Goal: Task Accomplishment & Management: Complete application form

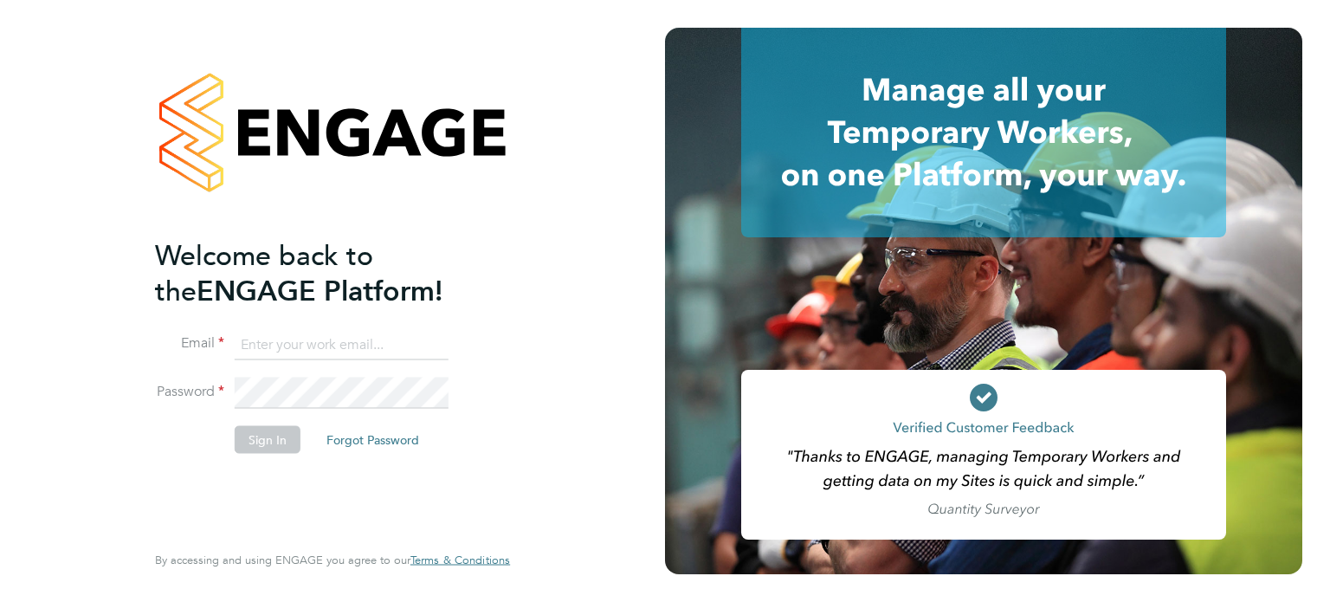
click at [291, 338] on input at bounding box center [342, 344] width 214 height 31
type input "[PERSON_NAME][EMAIL_ADDRESS][PERSON_NAME][DOMAIN_NAME]"
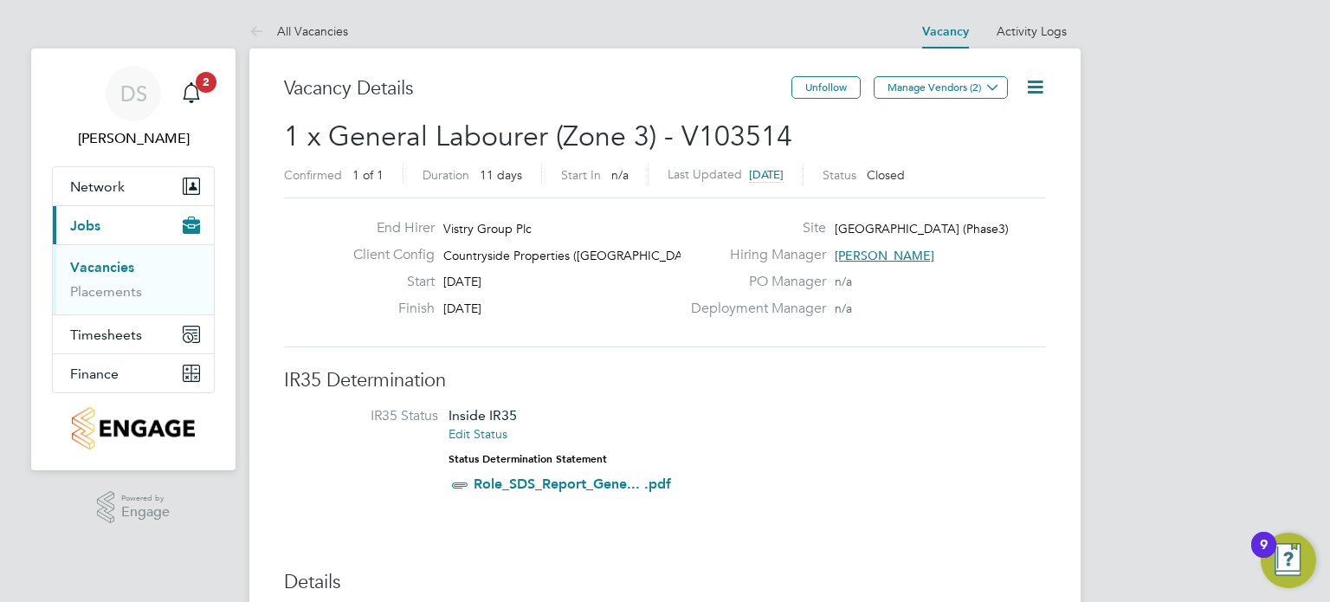
click at [110, 269] on link "Vacancies" at bounding box center [102, 267] width 64 height 16
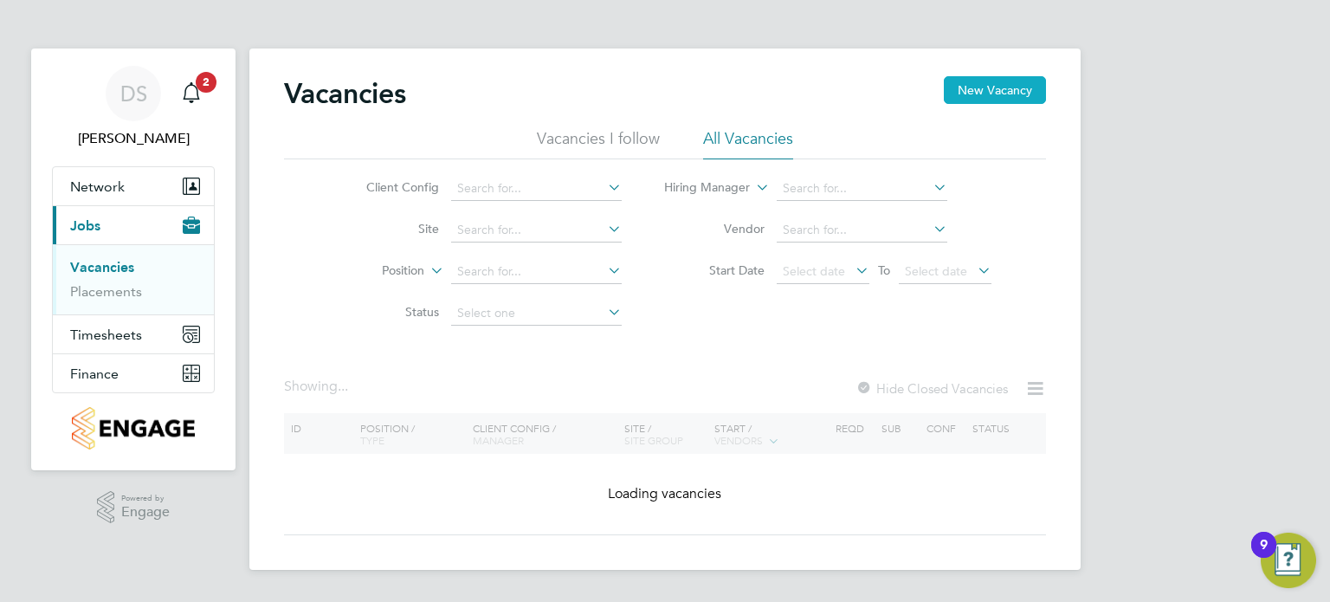
click at [1001, 92] on button "New Vacancy" at bounding box center [995, 90] width 102 height 28
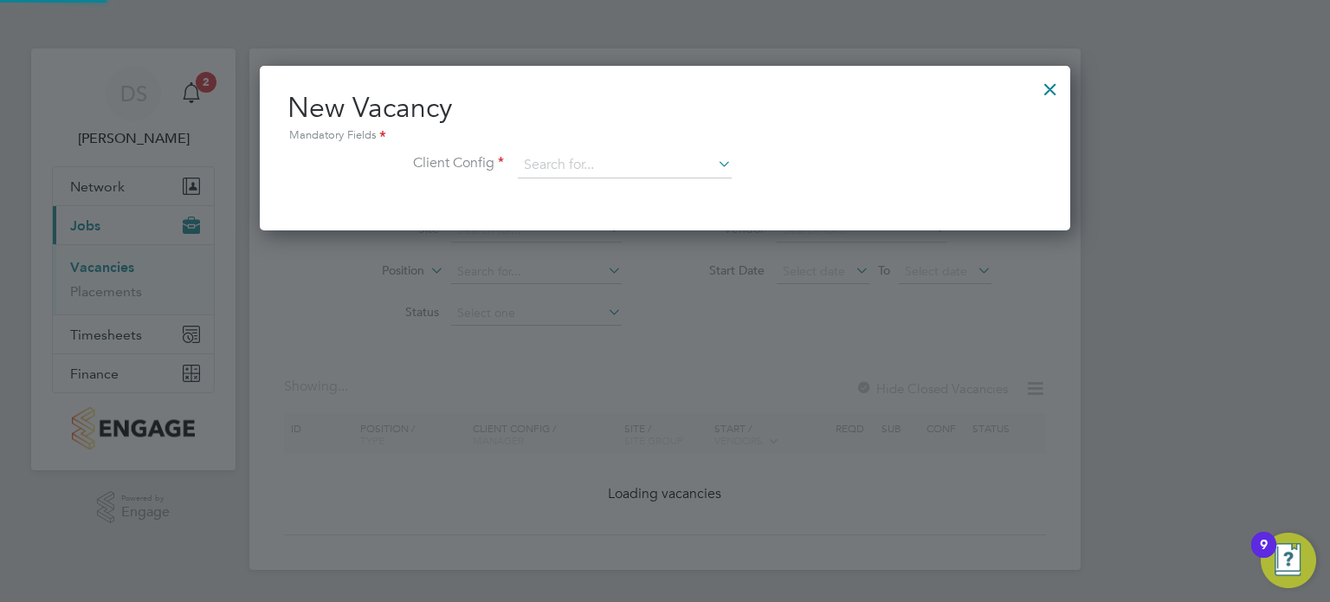
scroll to position [164, 811]
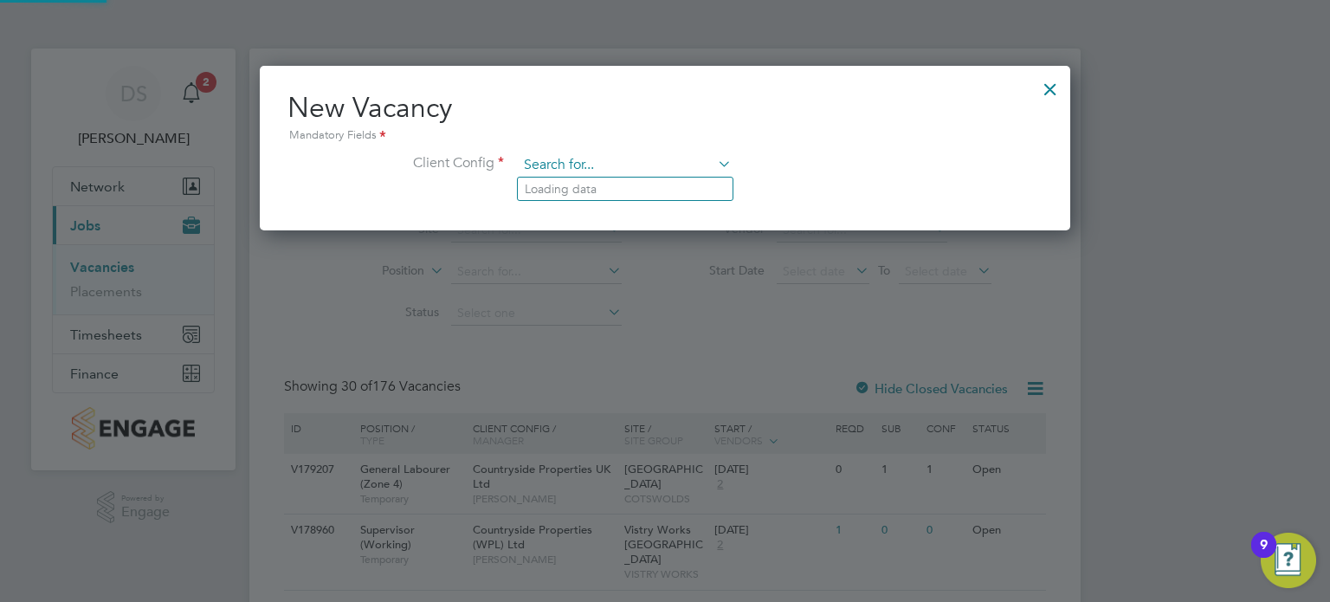
click at [612, 169] on input at bounding box center [625, 165] width 214 height 26
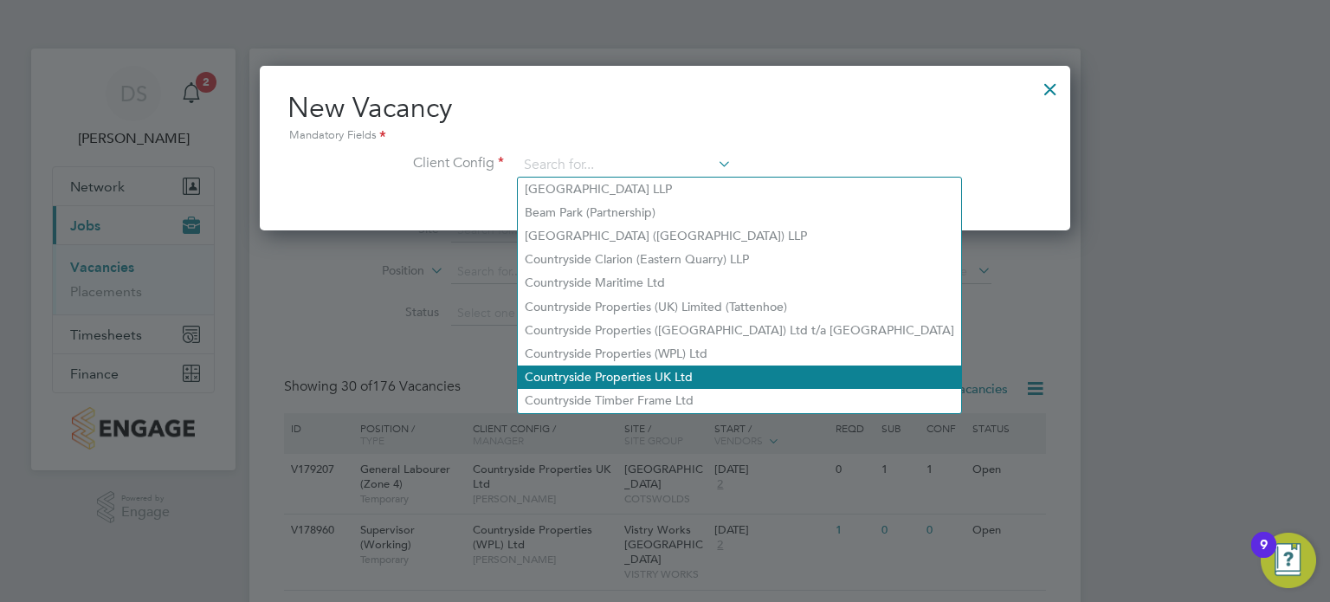
click at [718, 367] on li "Countryside Properties UK Ltd" at bounding box center [739, 376] width 443 height 23
type input "Countryside Properties UK Ltd"
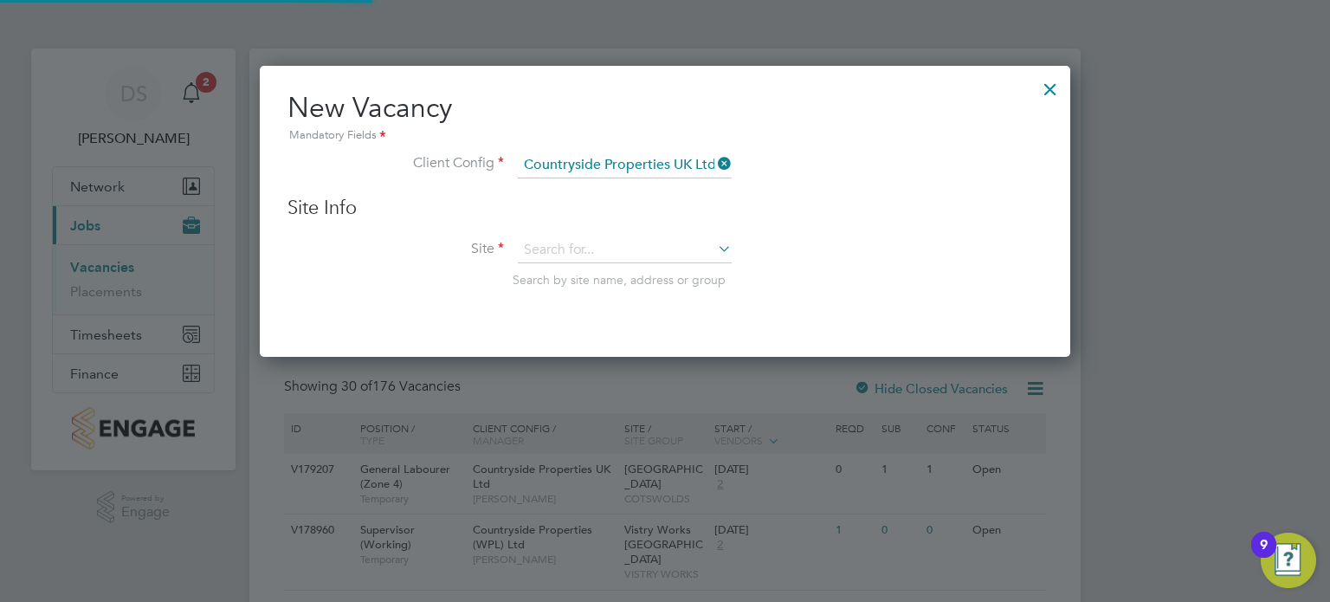
scroll to position [291, 811]
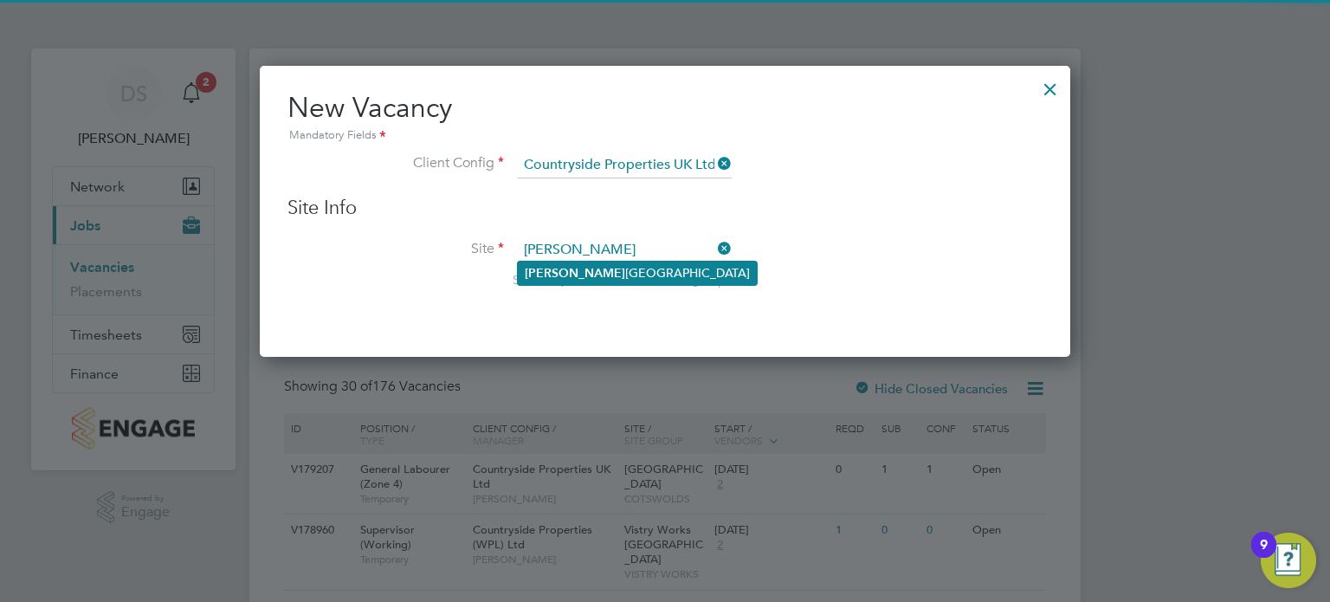
click at [633, 267] on li "Brox borough Park" at bounding box center [637, 272] width 239 height 23
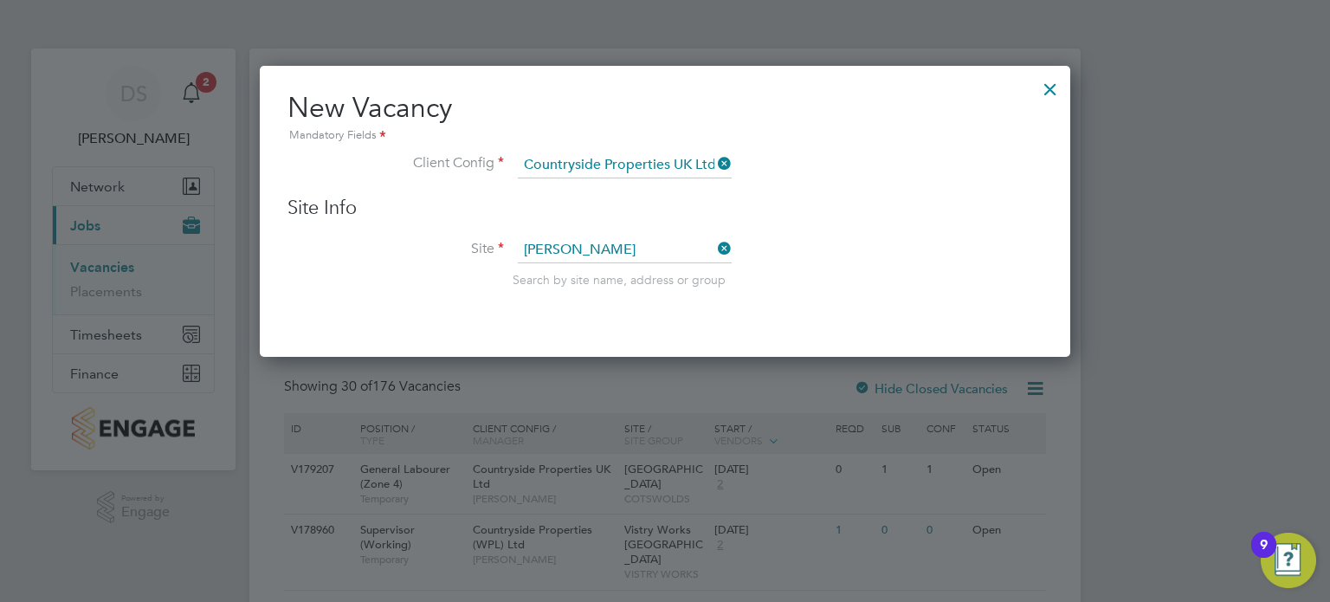
type input "Broxborough Park"
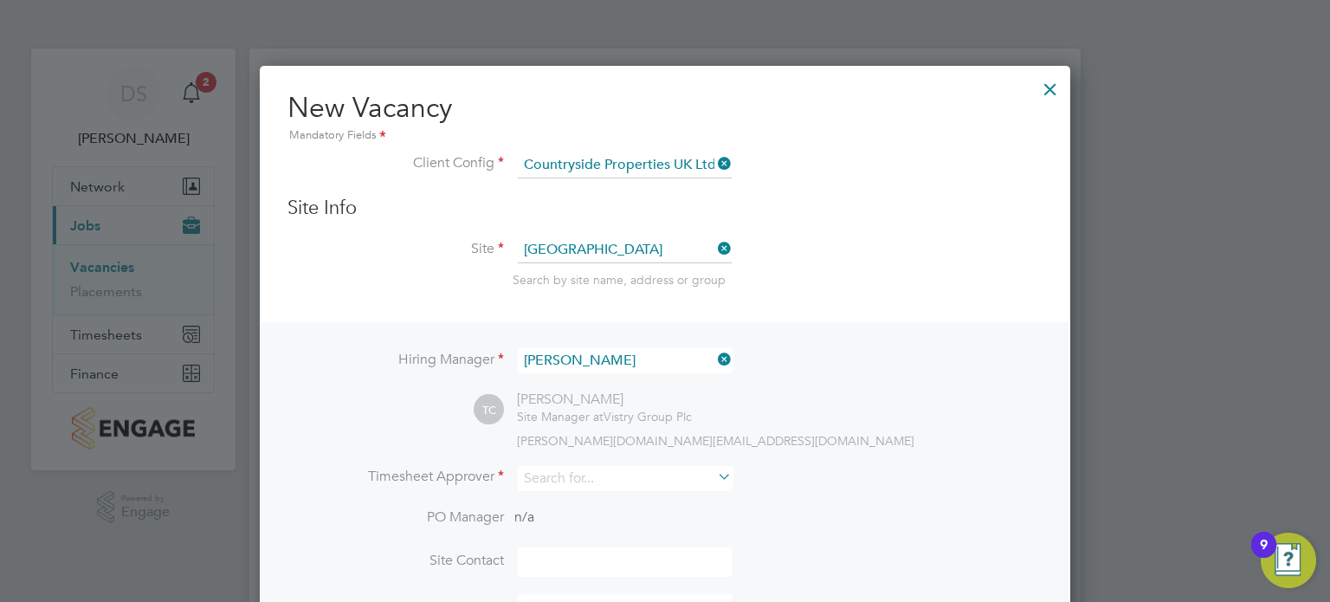
click at [714, 359] on icon at bounding box center [714, 359] width 0 height 24
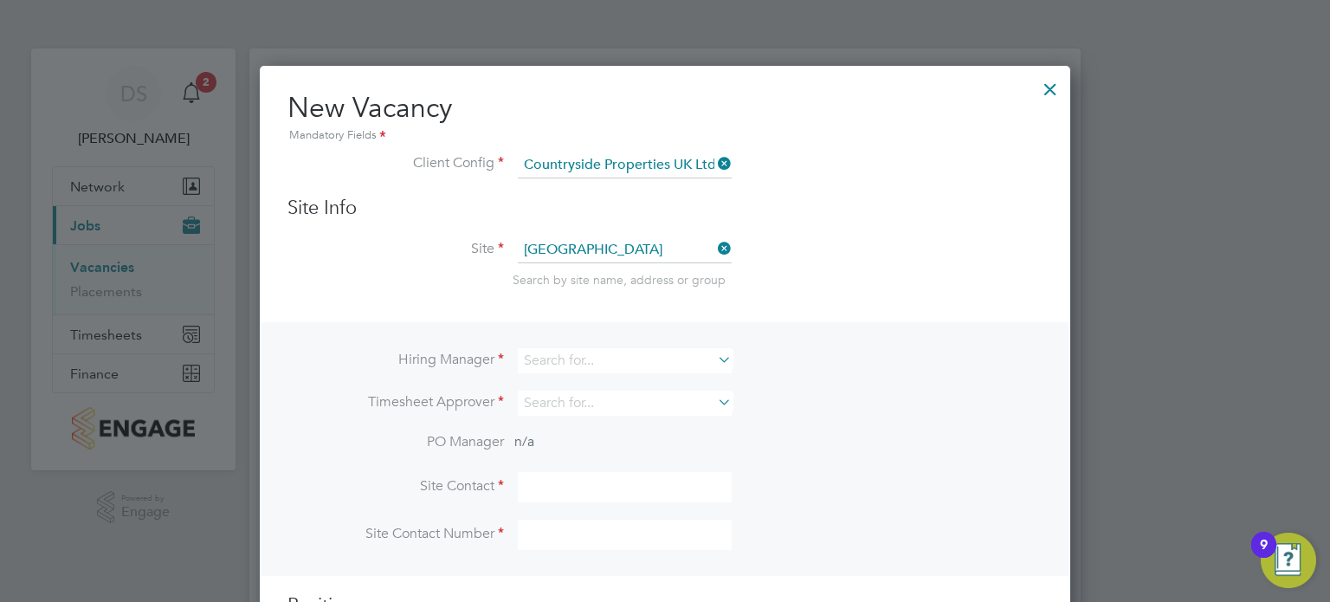
scroll to position [9, 9]
click at [663, 357] on input at bounding box center [625, 360] width 214 height 25
click at [657, 468] on li "Thomas Church" at bounding box center [642, 476] width 249 height 23
type input "Thomas Church"
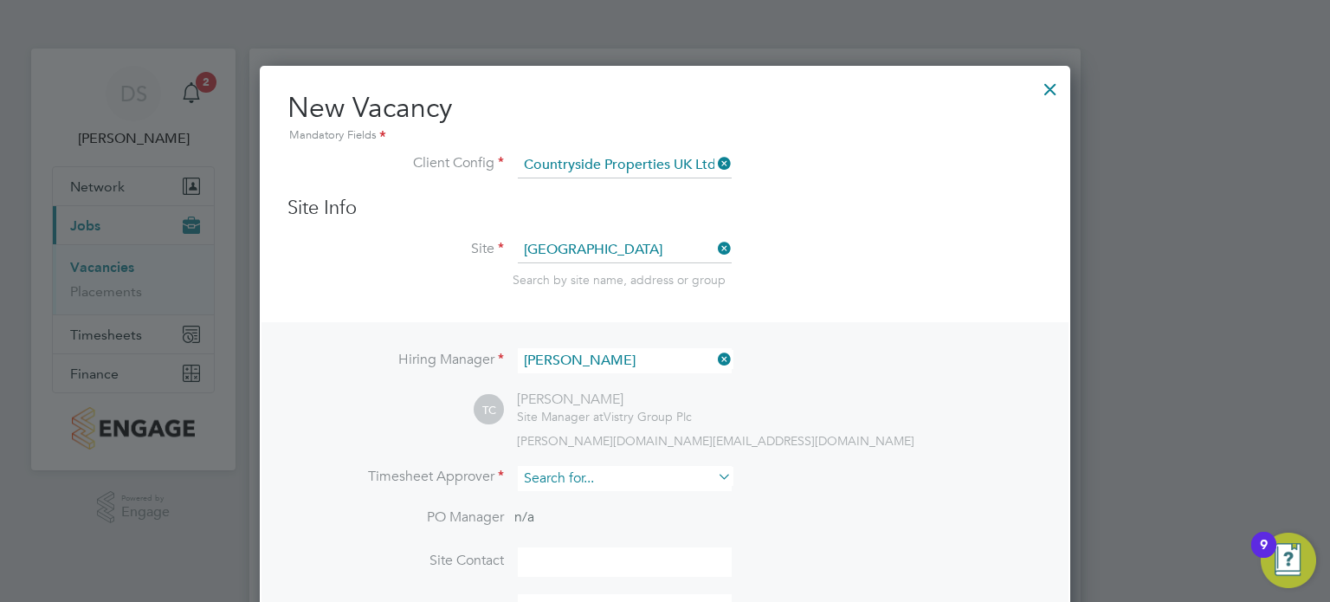
click at [641, 474] on input at bounding box center [625, 478] width 214 height 25
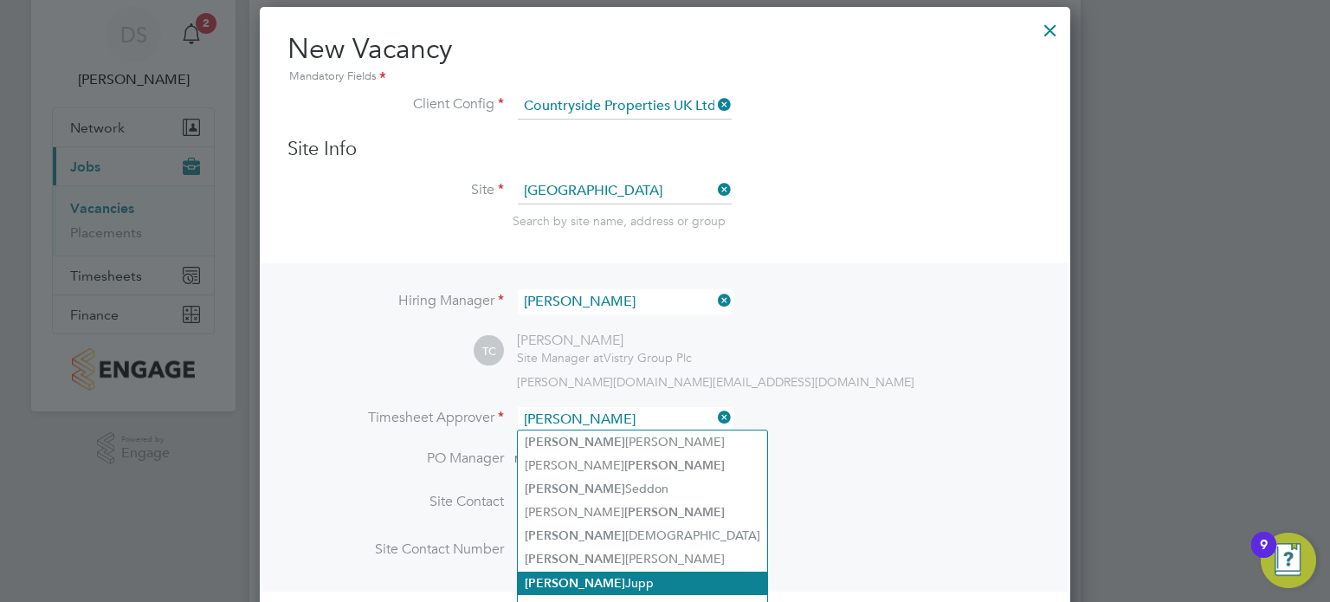
scroll to position [87, 0]
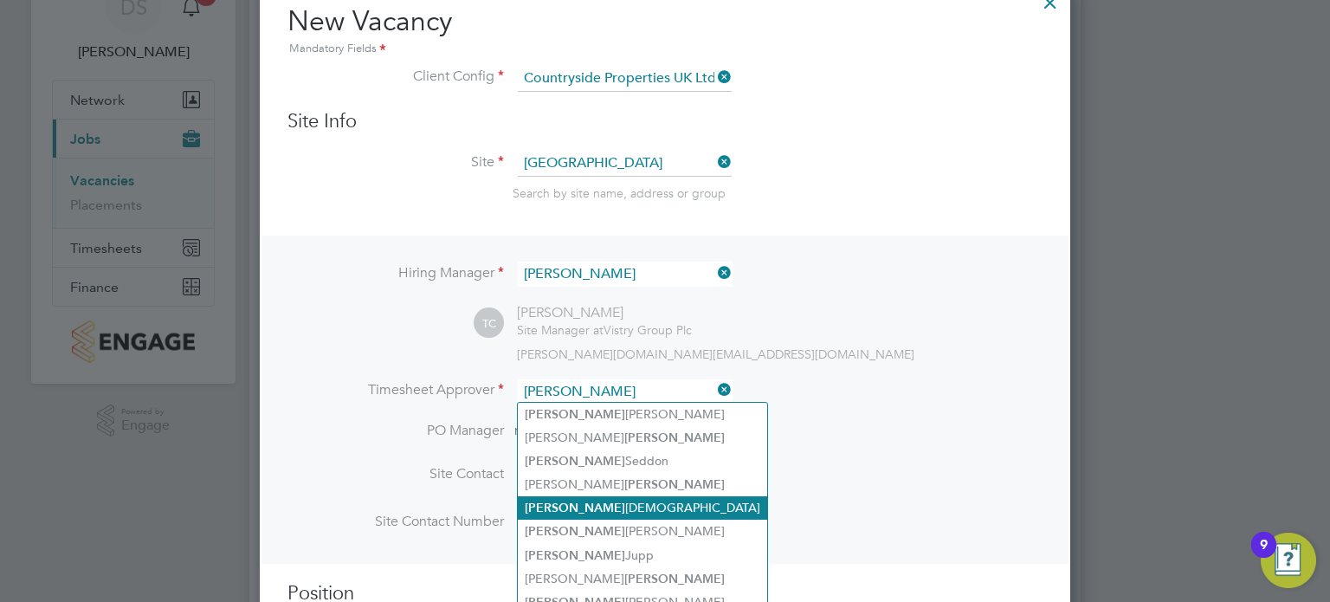
click at [634, 507] on li "Thomas Church" at bounding box center [642, 507] width 249 height 23
type input "Thomas Church"
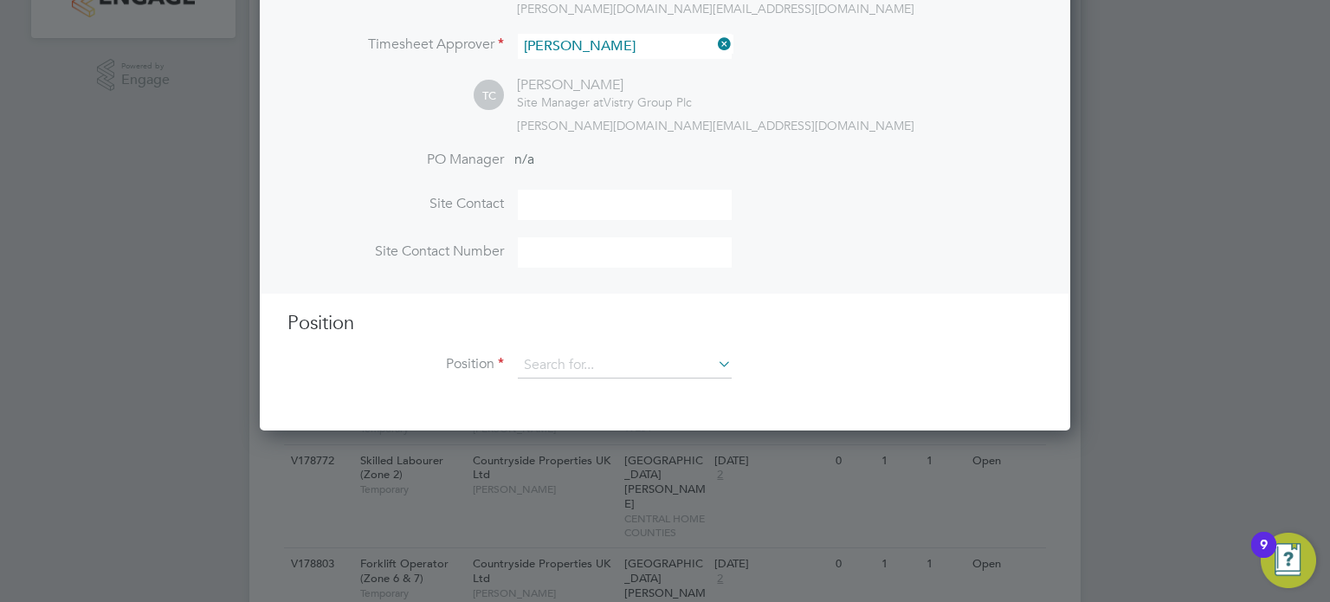
scroll to position [433, 0]
click at [641, 366] on input at bounding box center [625, 364] width 214 height 26
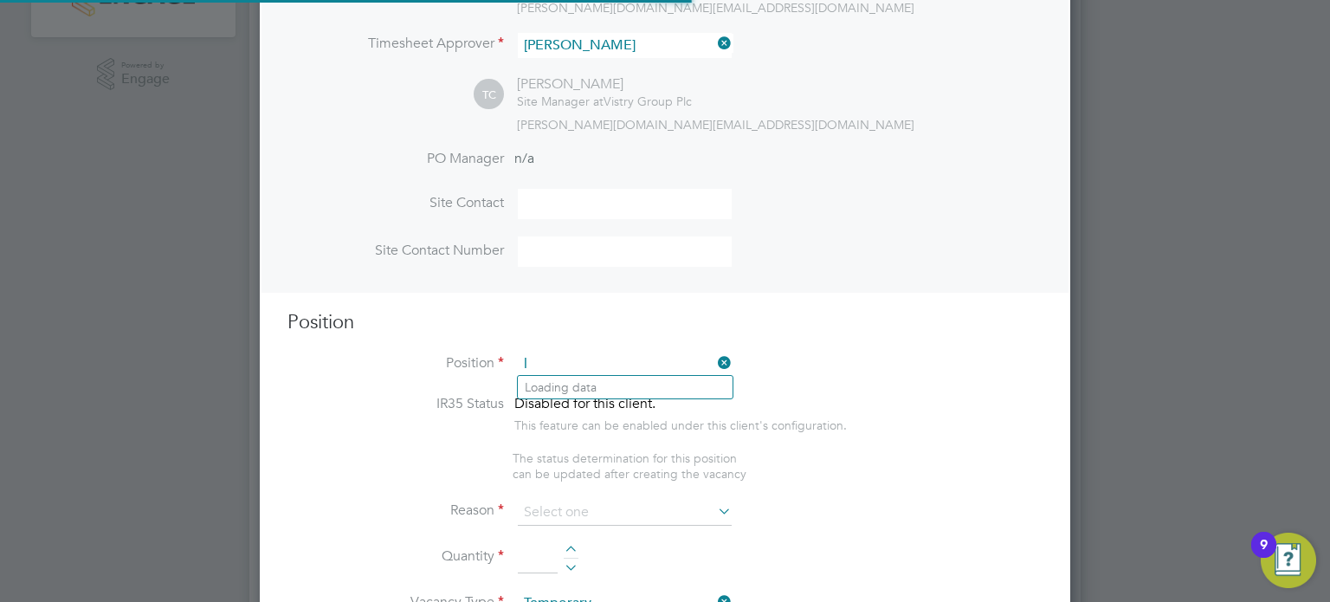
scroll to position [2486, 811]
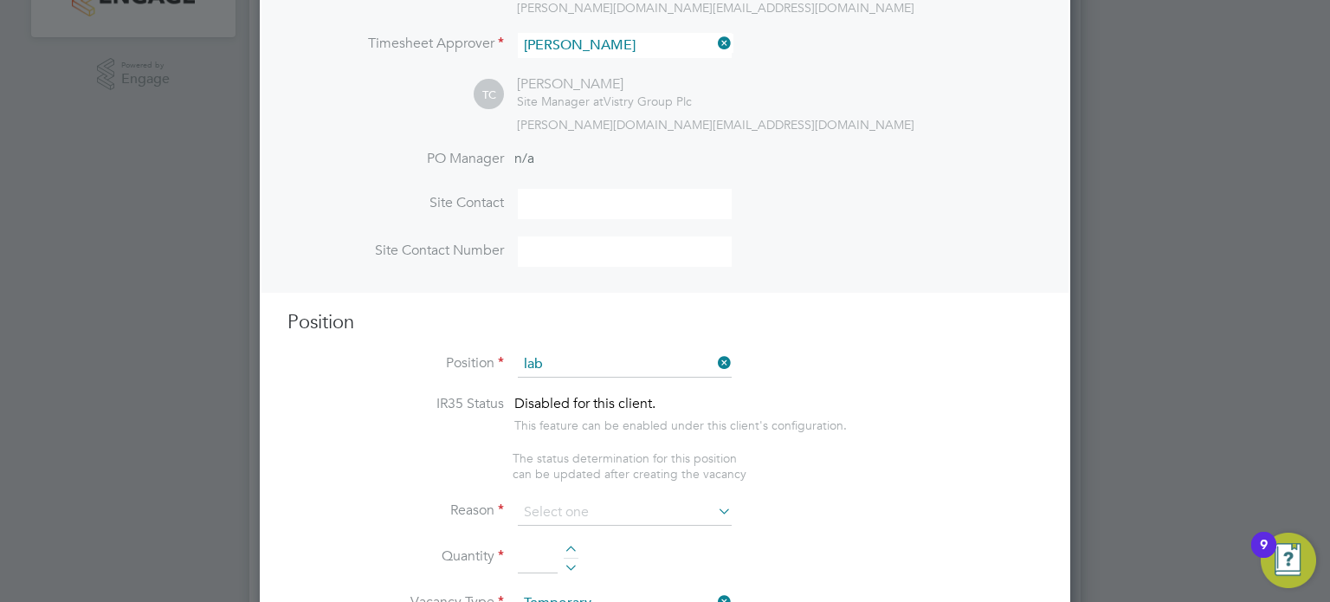
click at [667, 435] on li "General Lab ourer (Zone 3)" at bounding box center [625, 433] width 215 height 23
type input "General Labourer (Zone 3)"
type textarea "- General labouring duties - Supporting the trades on site - Moving materials a…"
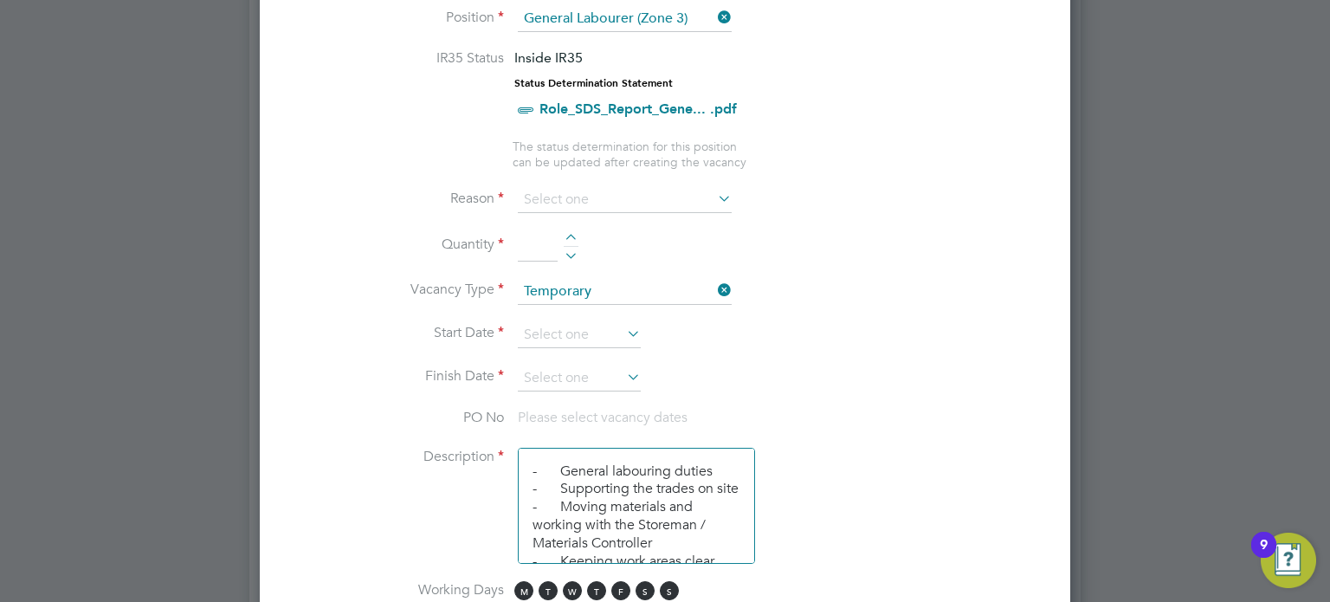
scroll to position [779, 0]
click at [714, 192] on icon at bounding box center [714, 197] width 0 height 24
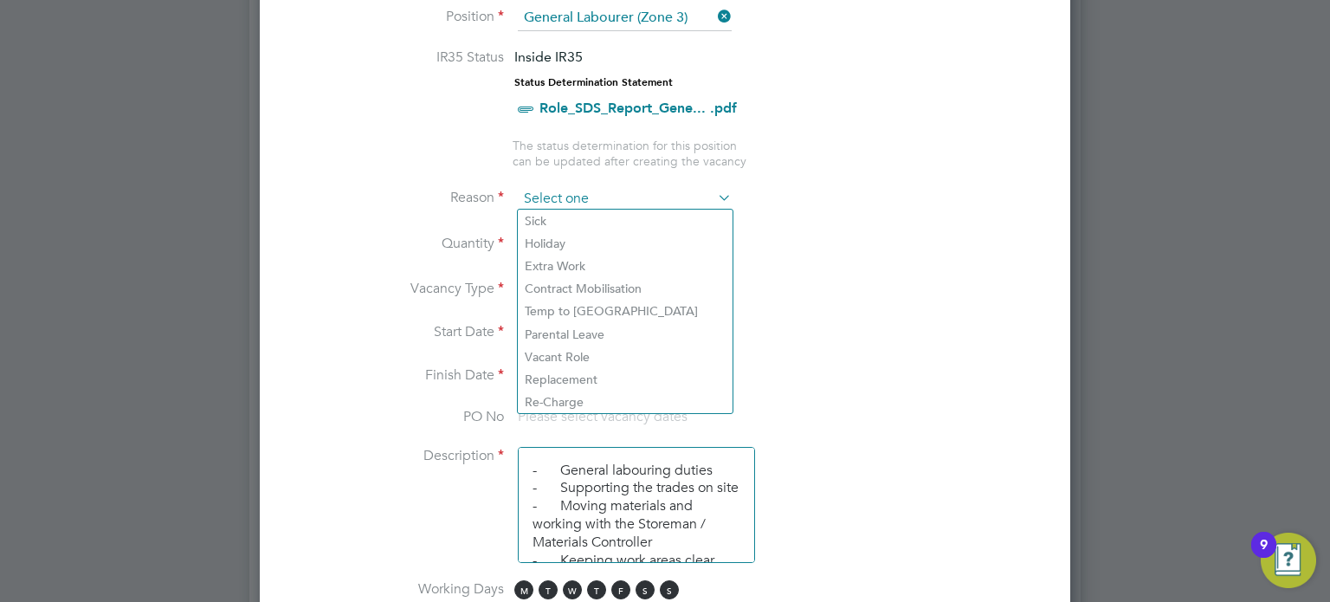
click at [651, 200] on input at bounding box center [625, 199] width 214 height 26
click at [647, 269] on li "Extra Work" at bounding box center [625, 265] width 215 height 23
type input "Extra Work"
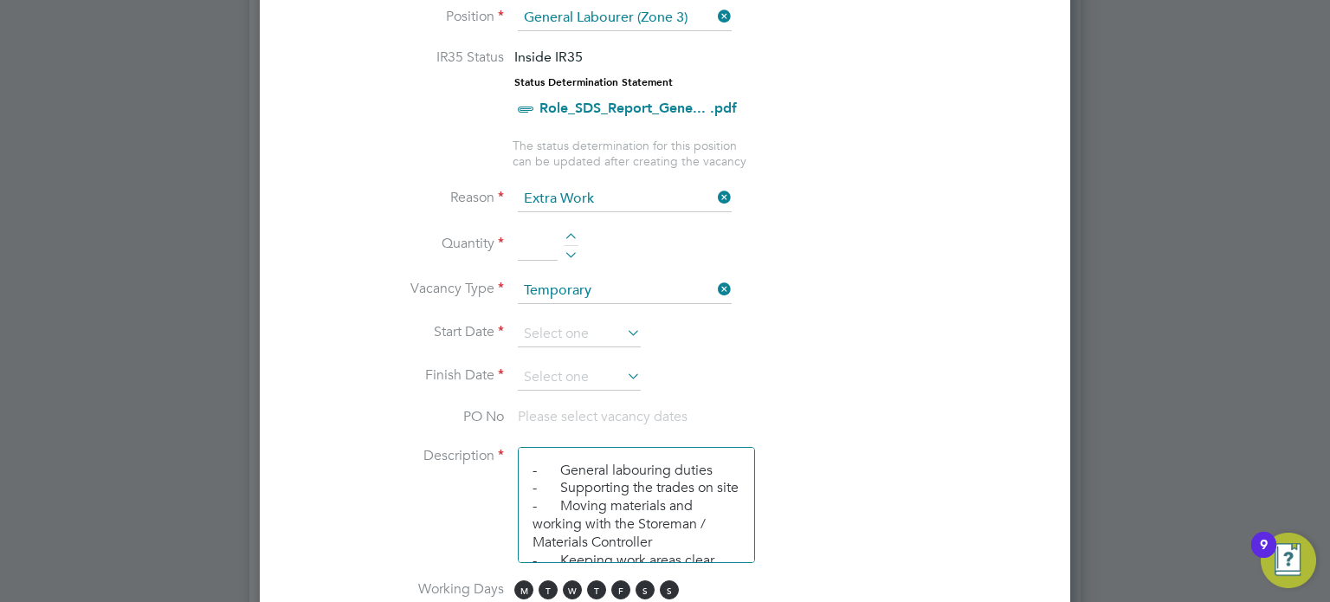
click at [571, 233] on div at bounding box center [571, 239] width 15 height 12
type input "1"
click at [623, 328] on icon at bounding box center [623, 332] width 0 height 24
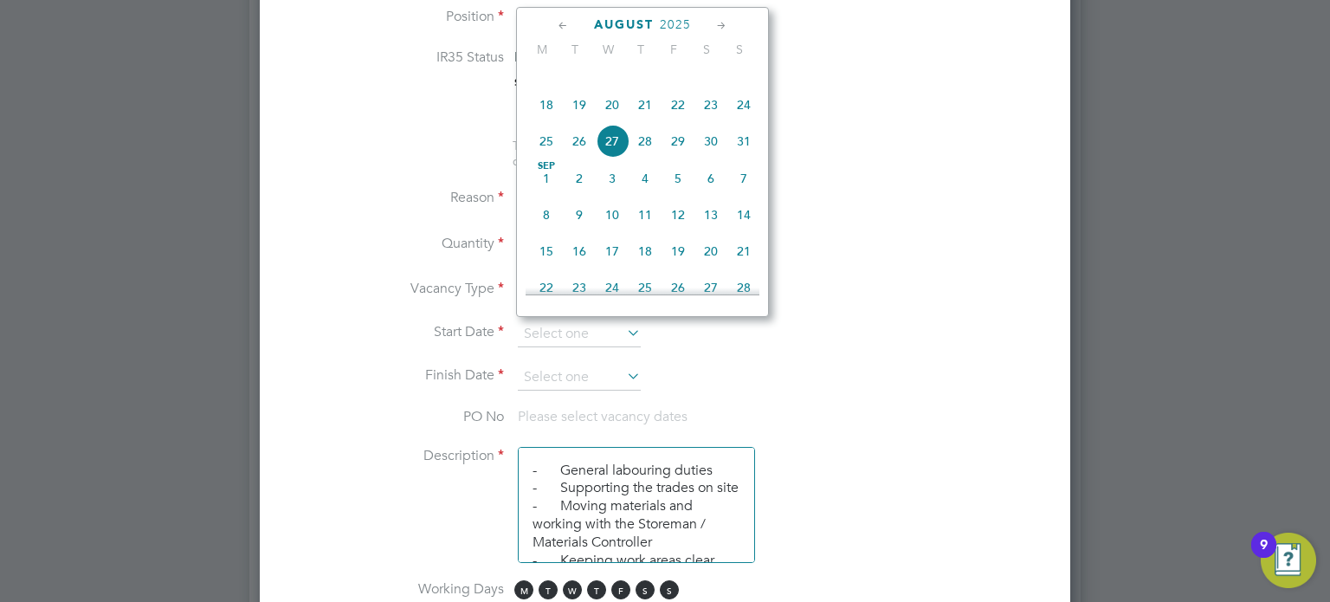
click at [557, 23] on icon at bounding box center [563, 25] width 16 height 19
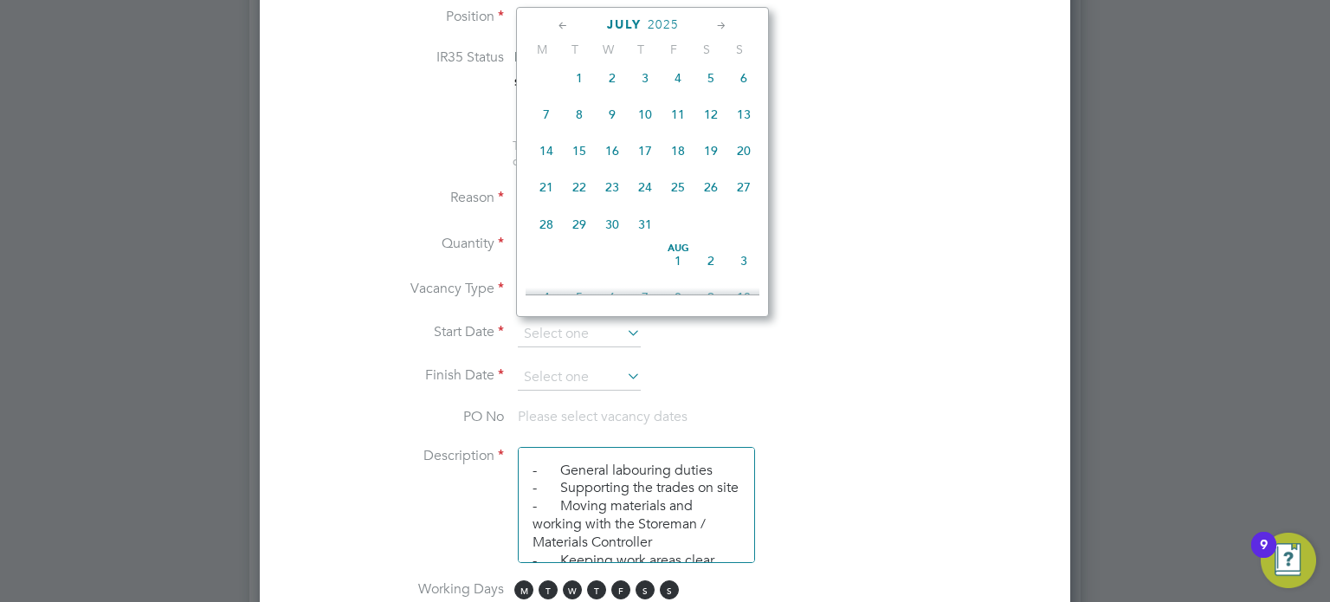
click at [557, 23] on icon at bounding box center [563, 25] width 16 height 19
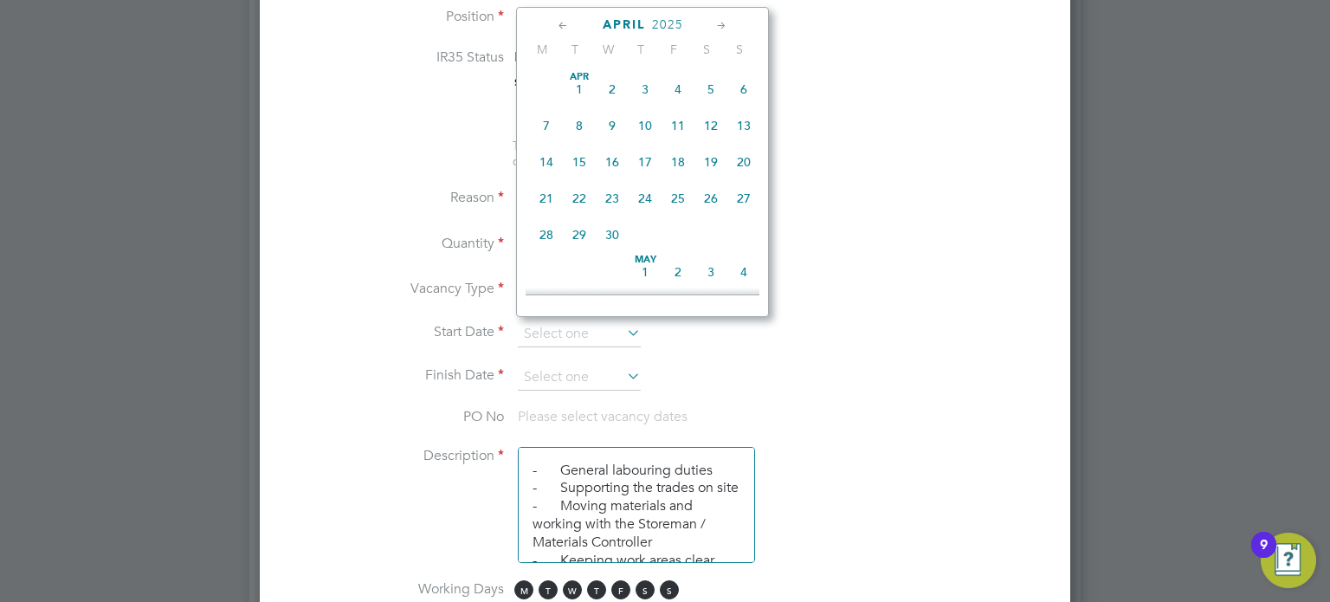
click at [557, 23] on icon at bounding box center [563, 25] width 16 height 19
click at [541, 200] on span "20" at bounding box center [546, 198] width 33 height 33
type input "20 Jan 2025"
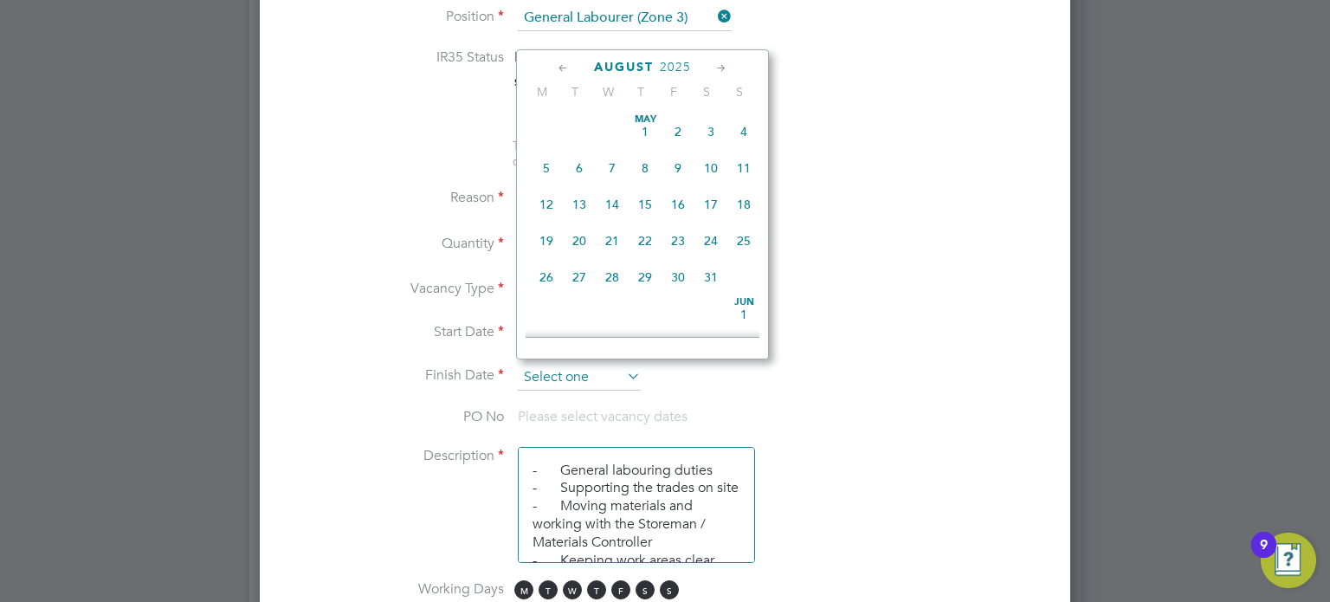
click at [614, 364] on input at bounding box center [579, 377] width 123 height 26
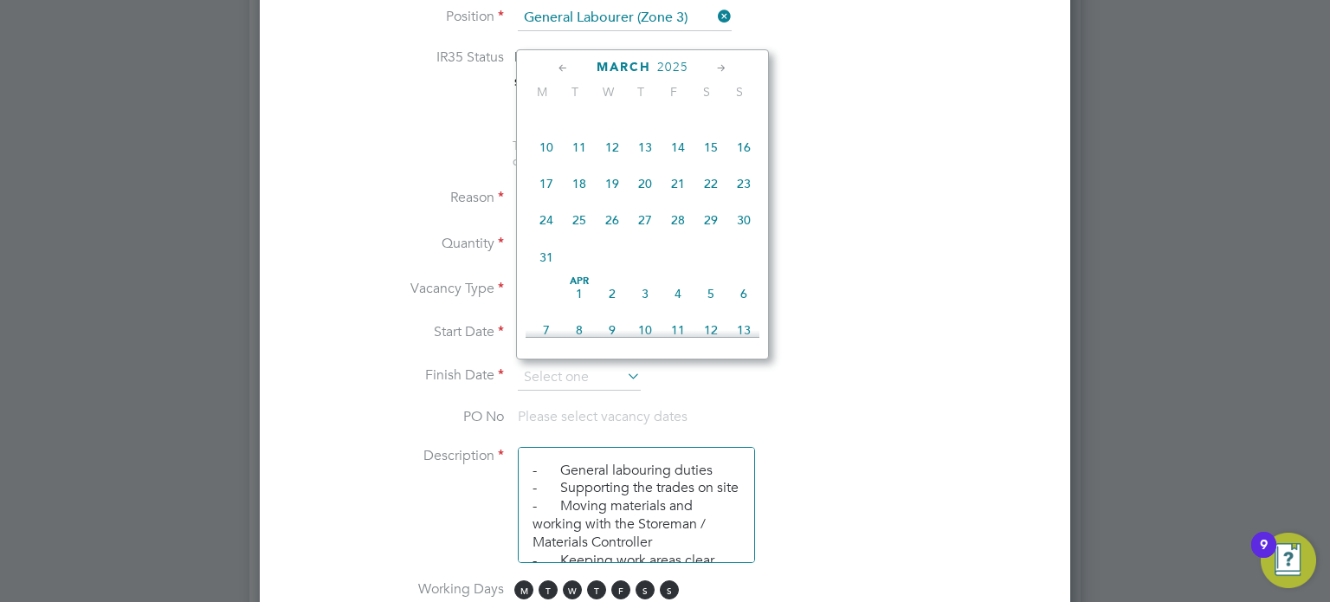
click at [547, 261] on span "31" at bounding box center [546, 257] width 33 height 33
type input "31 Mar 2025"
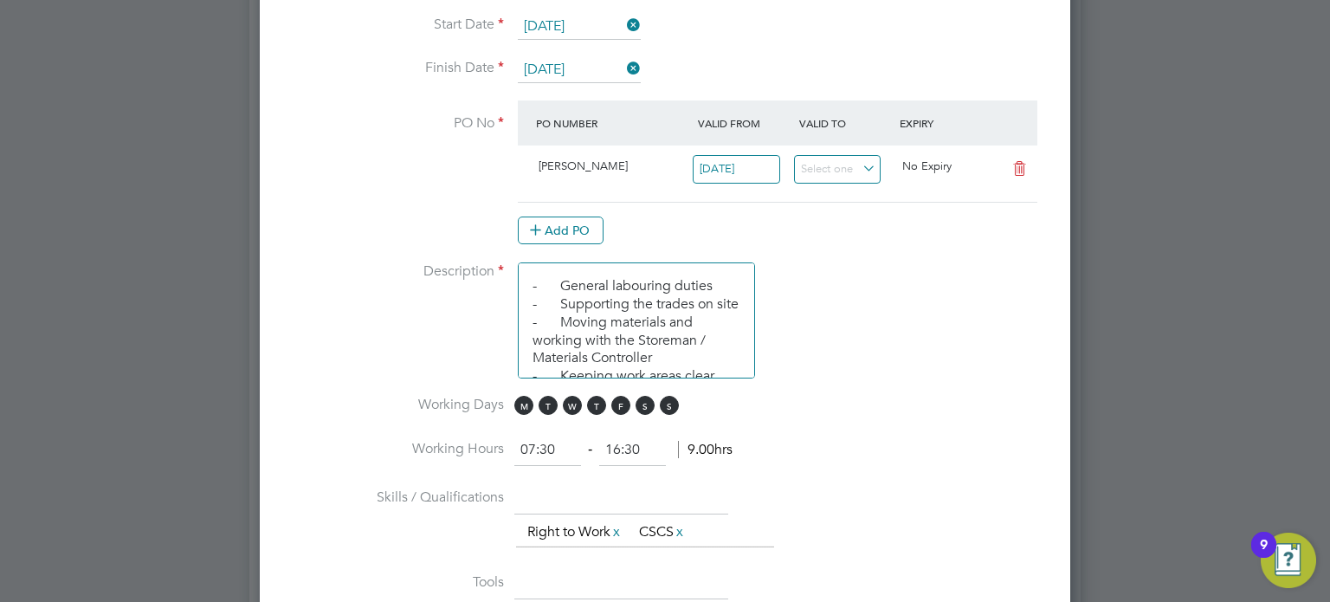
scroll to position [1125, 0]
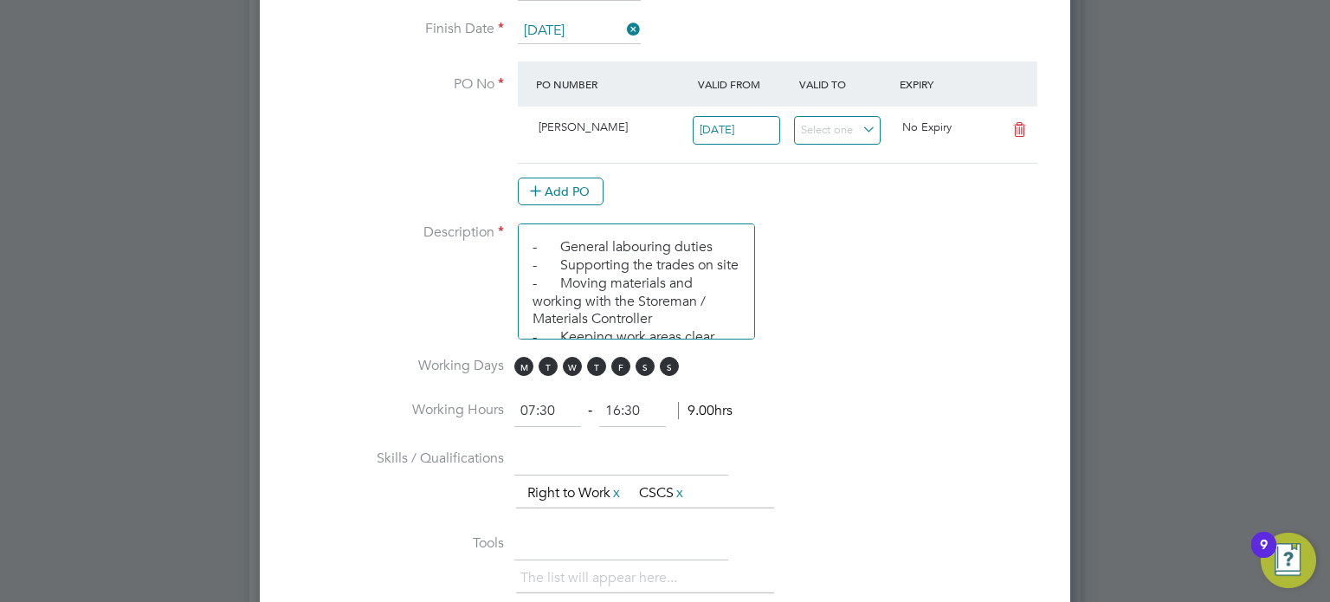
click at [656, 359] on span "M T W T F S S" at bounding box center [599, 366] width 170 height 19
click at [647, 360] on span "S" at bounding box center [644, 366] width 19 height 19
click at [672, 360] on span "S" at bounding box center [669, 366] width 19 height 19
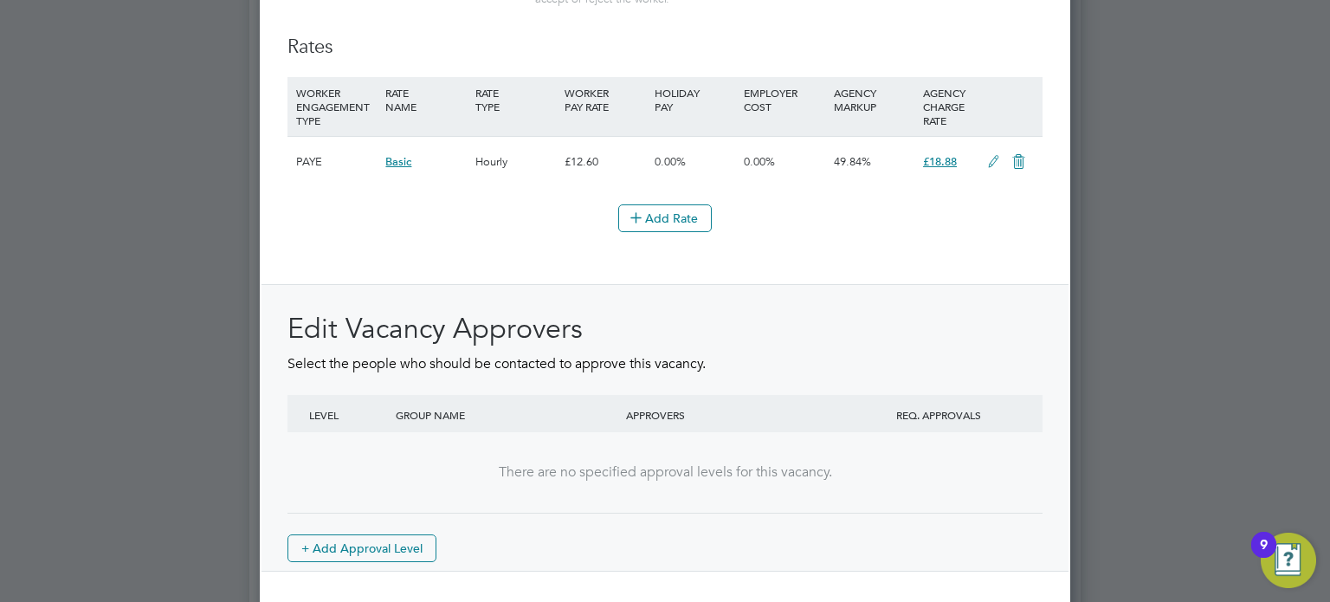
scroll to position [1987, 0]
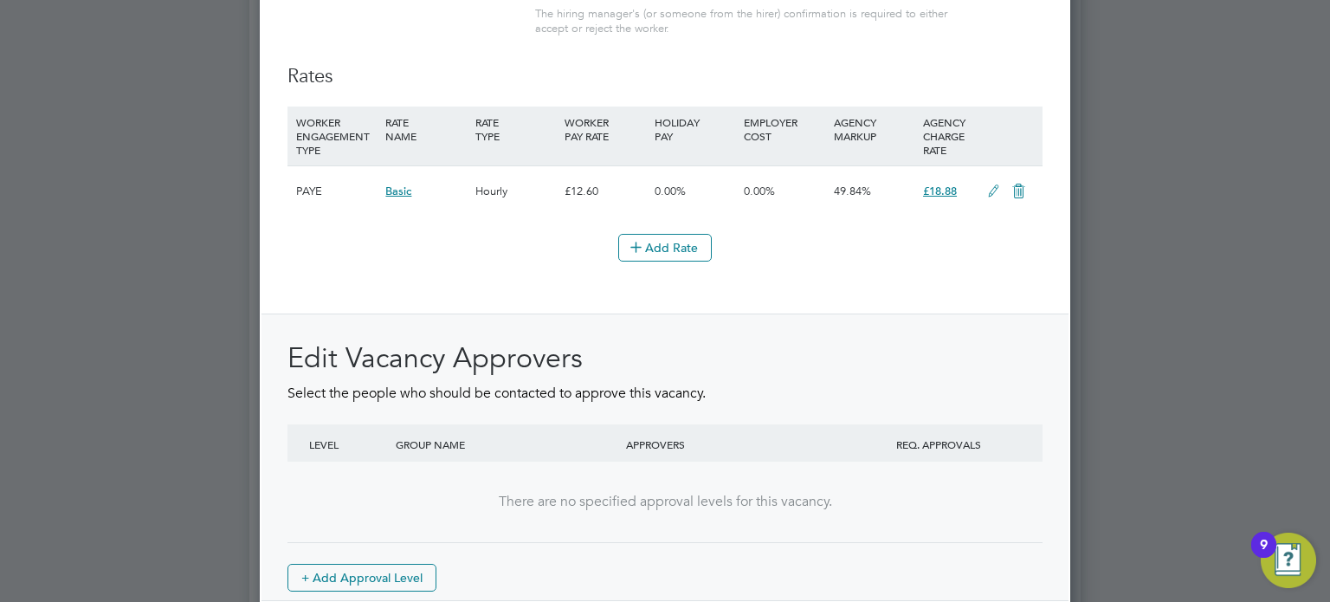
click at [995, 184] on icon at bounding box center [993, 191] width 22 height 14
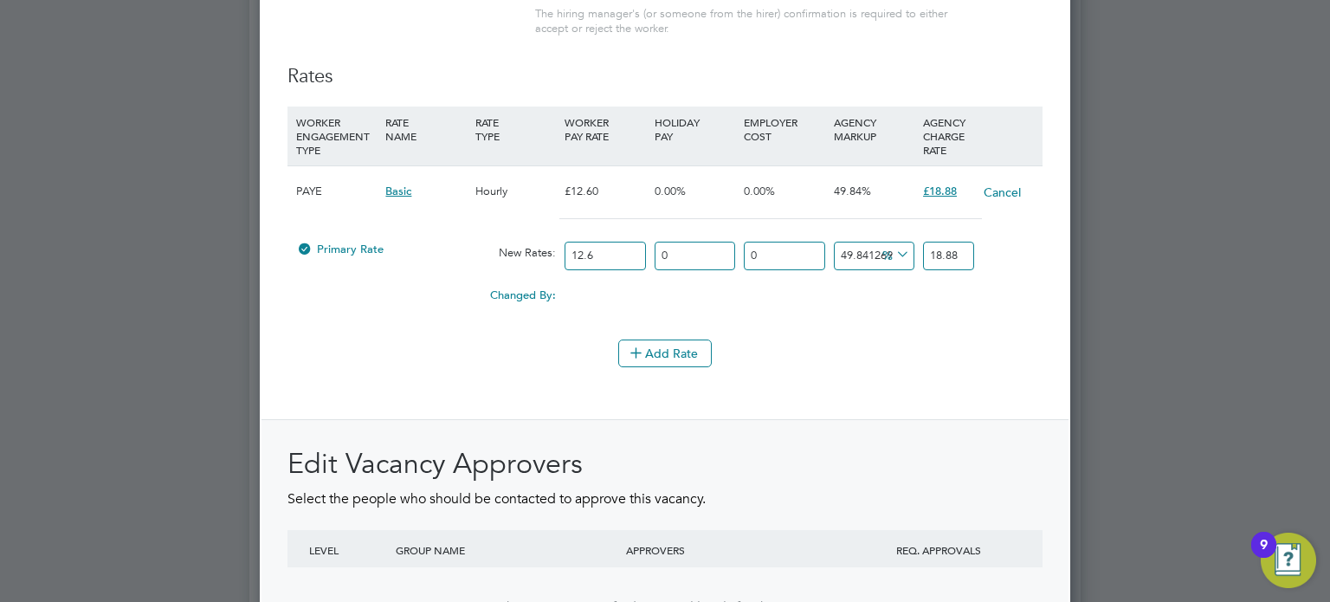
click at [944, 243] on input "18.88" at bounding box center [948, 256] width 51 height 29
type input "-92.06349206349206"
type input "1"
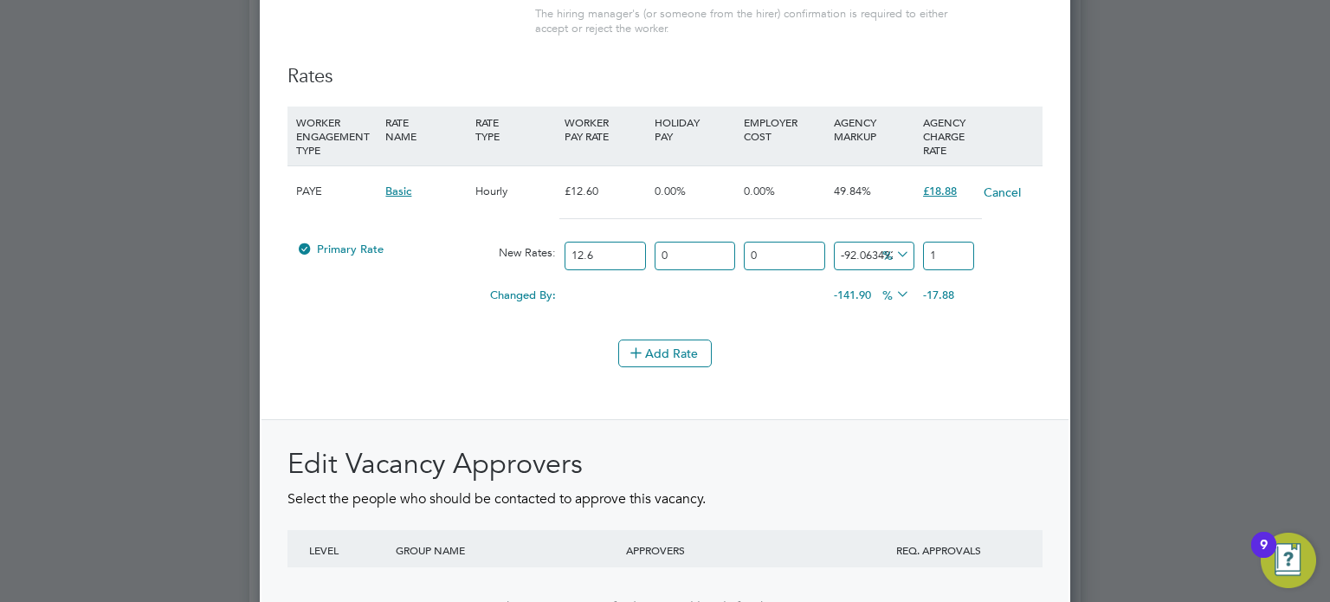
type input "34.92063492063492"
type input "17"
type input "37.301587301587304"
type input "17.3"
type input "38.01587301587302"
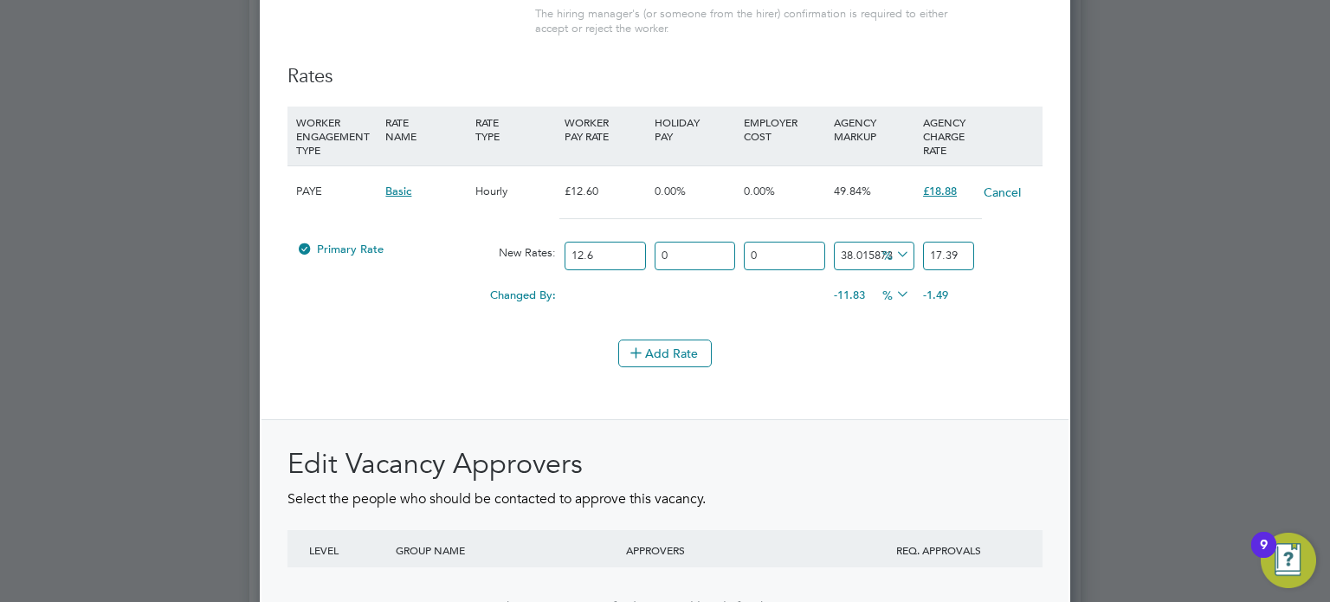
type input "17.39"
click at [1004, 287] on div "-1.49" at bounding box center [962, 295] width 89 height 33
click at [965, 319] on li "WORKER ENGAGEMENT TYPE RATE NAME RATE TYPE WORKER PAY RATE HOLIDAY PAY EMPLOYER…" at bounding box center [664, 222] width 755 height 233
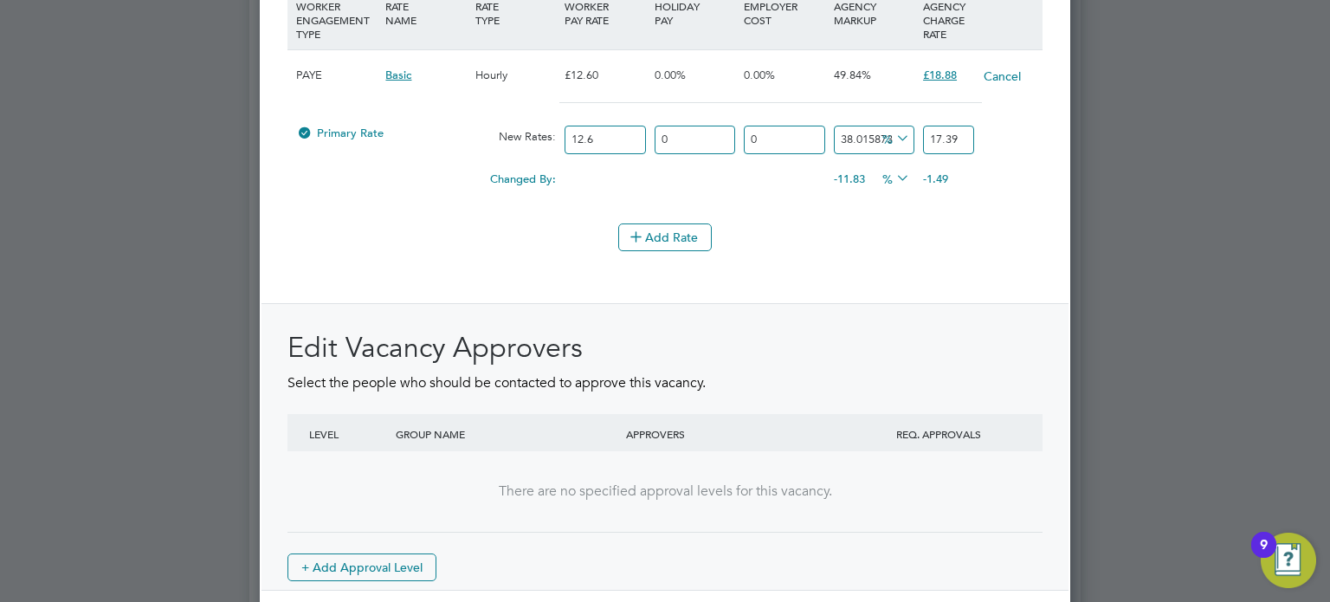
scroll to position [2074, 0]
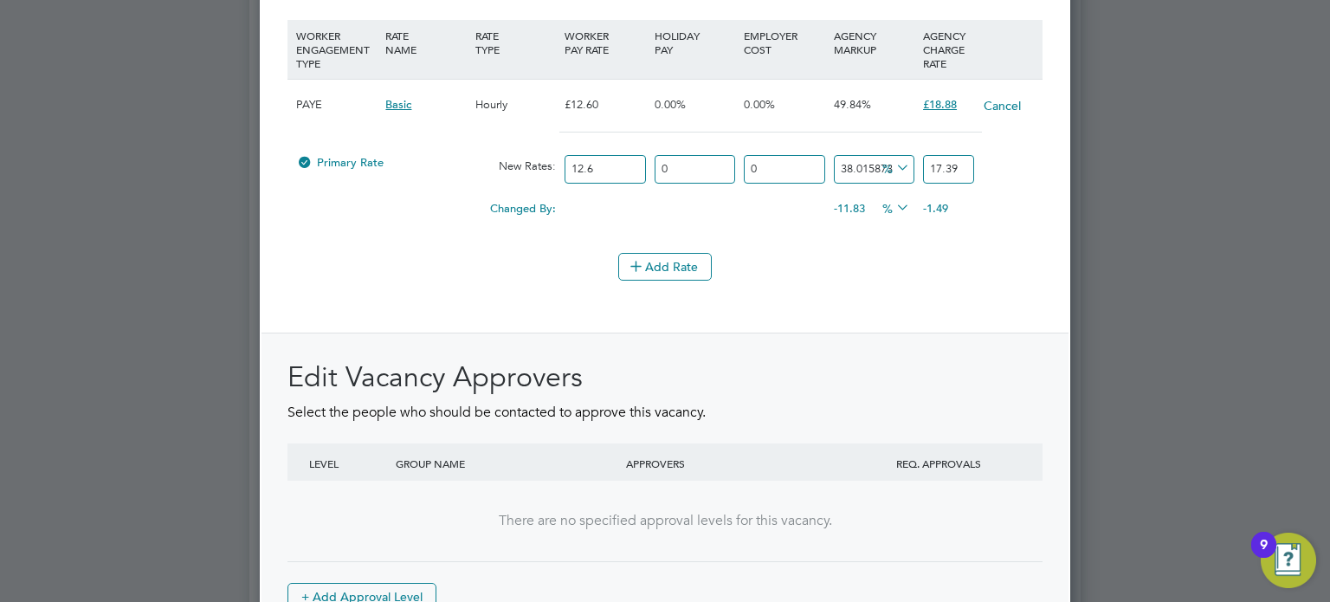
click at [793, 253] on div "Add Rate" at bounding box center [664, 267] width 755 height 28
click at [1005, 97] on button "Cancel" at bounding box center [1001, 105] width 39 height 17
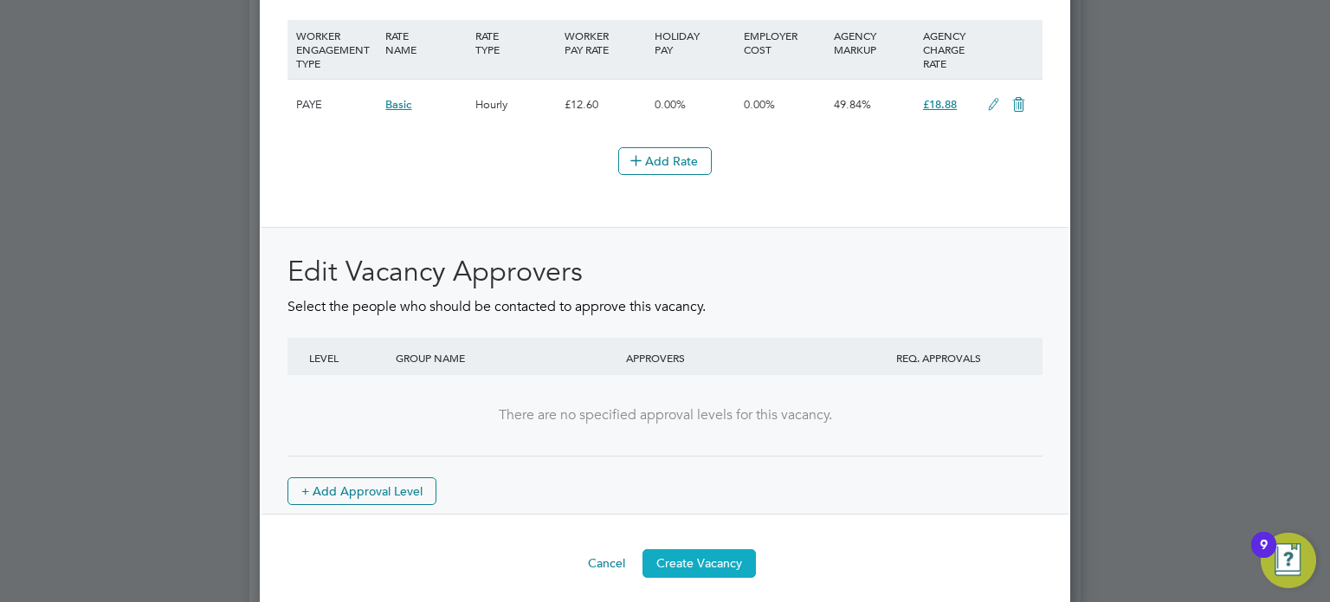
click at [744, 549] on button "Create Vacancy" at bounding box center [698, 563] width 113 height 28
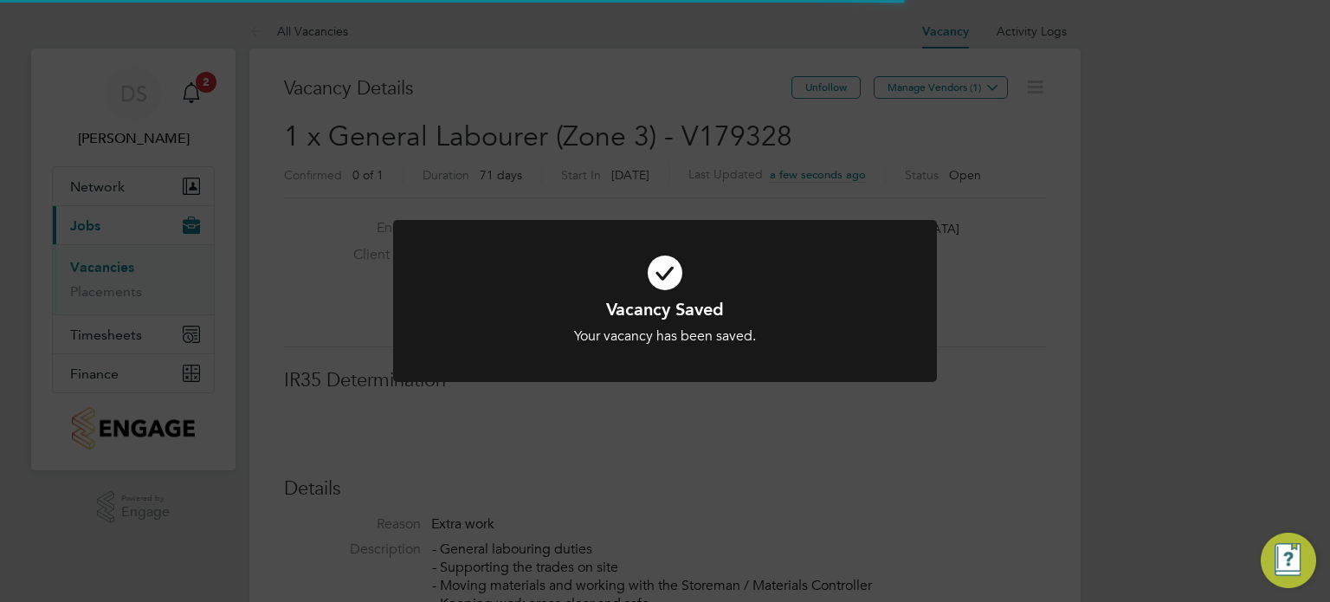
scroll to position [51, 121]
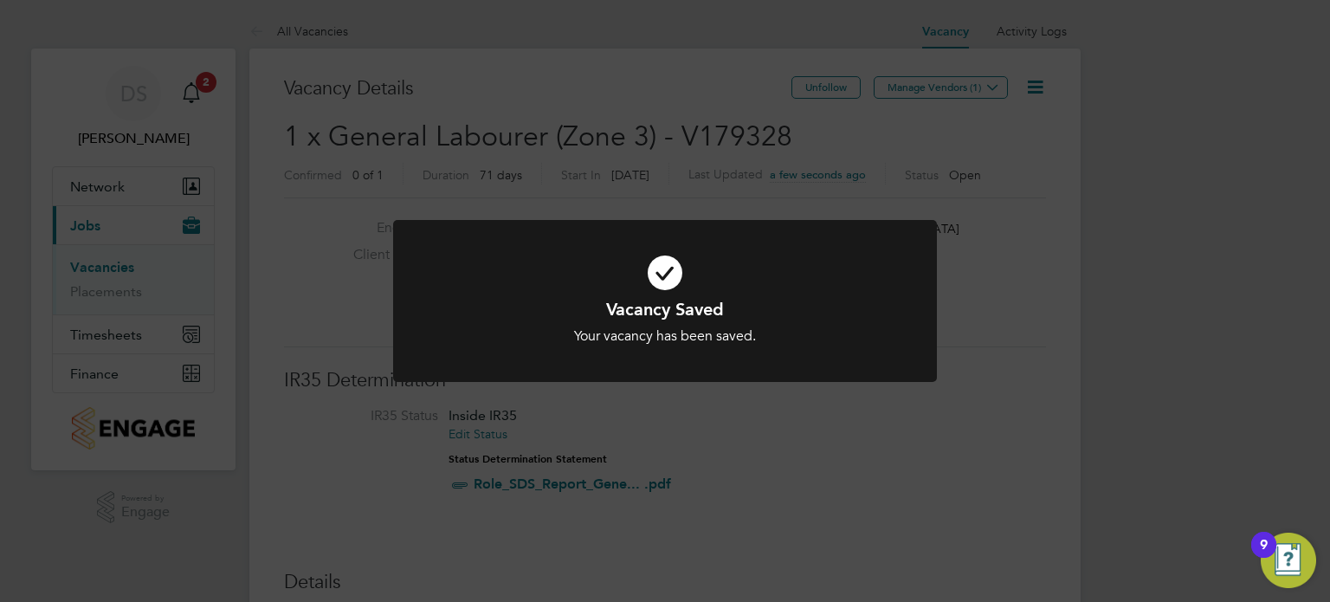
click at [969, 86] on div "Vacancy Saved Your vacancy has been saved. Cancel Okay" at bounding box center [665, 301] width 1330 height 602
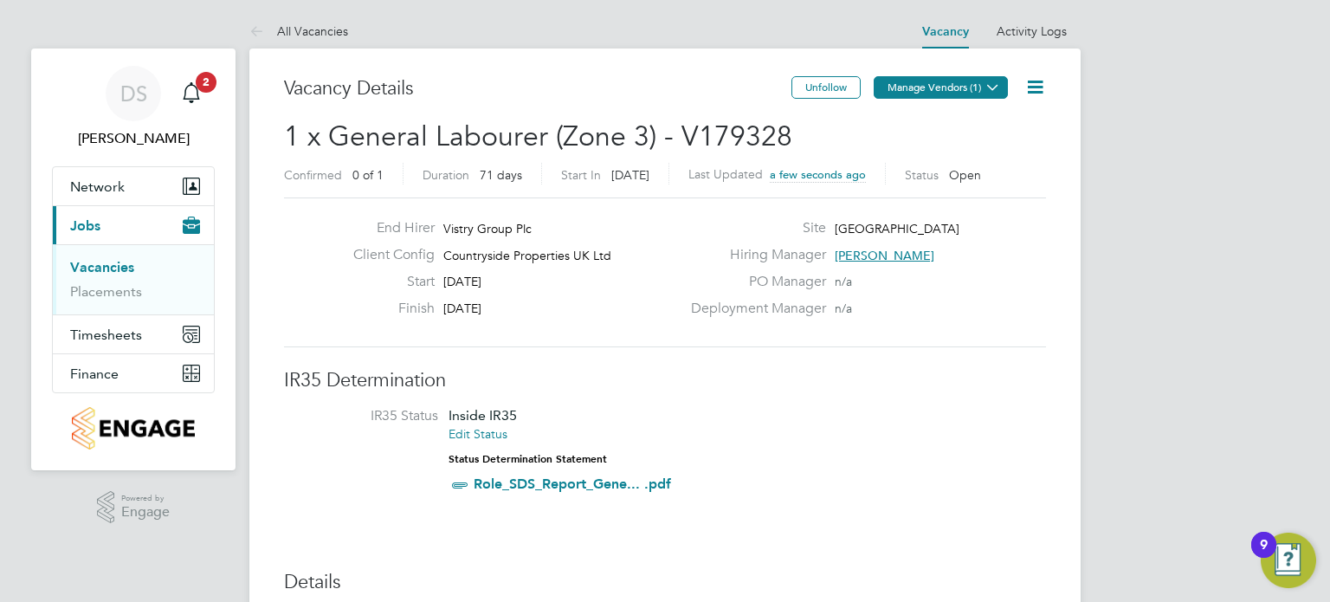
click at [974, 89] on button "Manage Vendors (1)" at bounding box center [940, 87] width 134 height 23
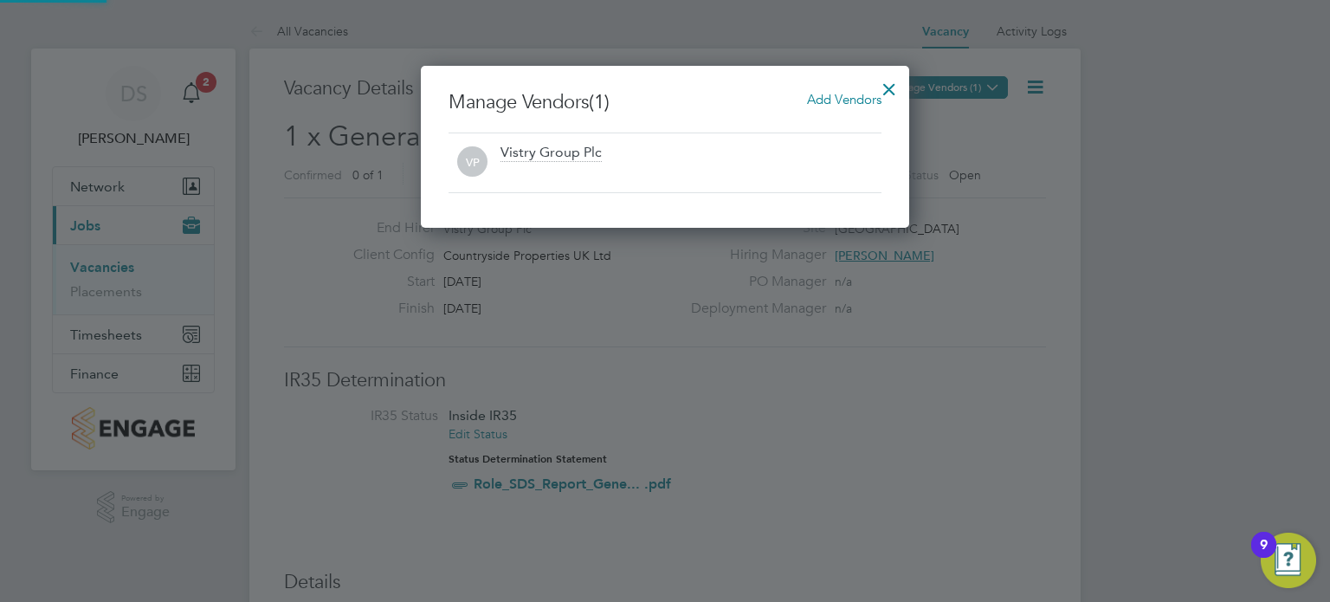
scroll to position [162, 489]
click at [845, 99] on span "Add Vendors" at bounding box center [844, 99] width 74 height 16
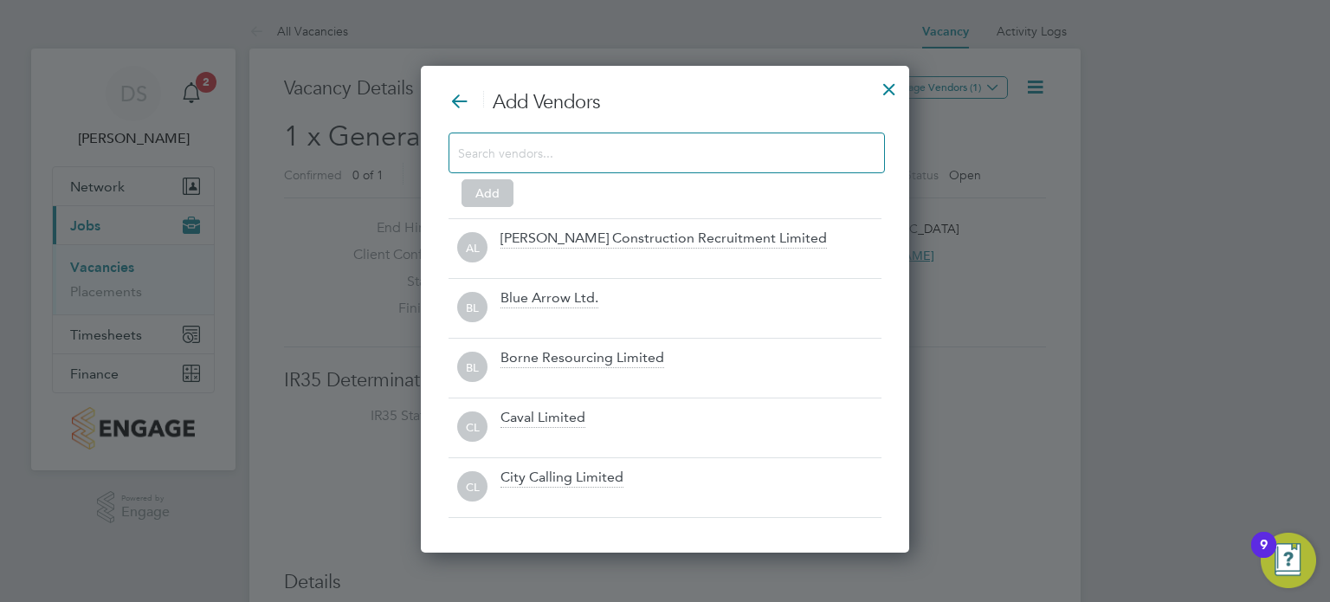
scroll to position [9, 9]
click at [711, 152] on input at bounding box center [653, 152] width 390 height 23
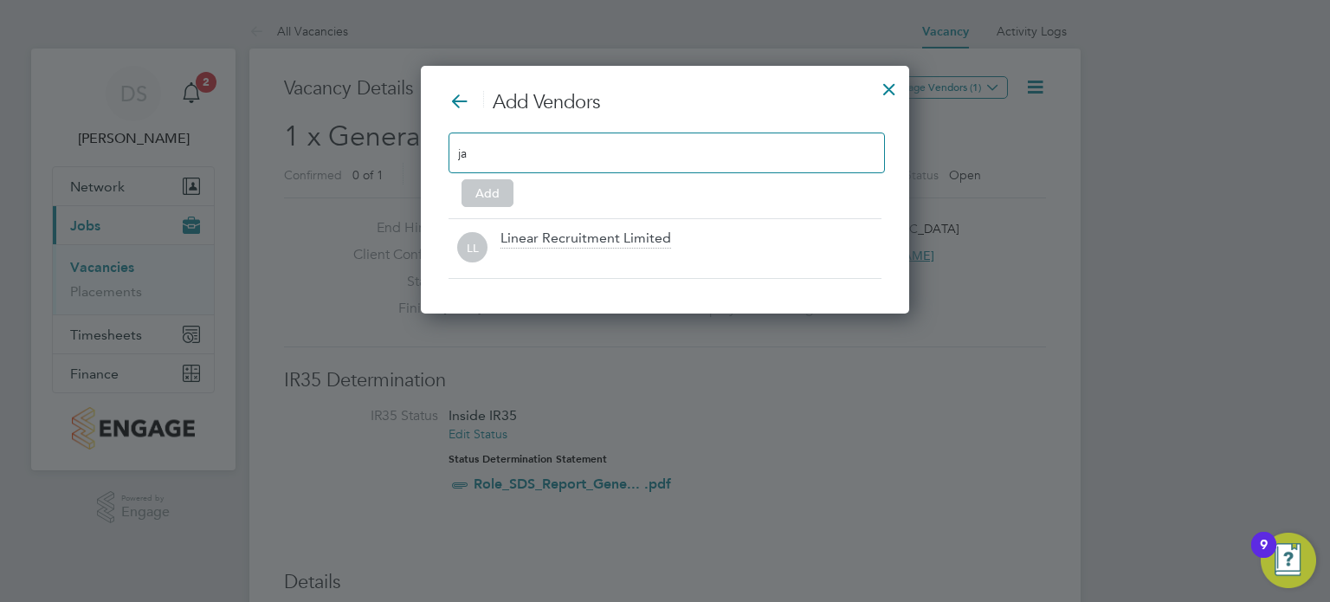
type input "j"
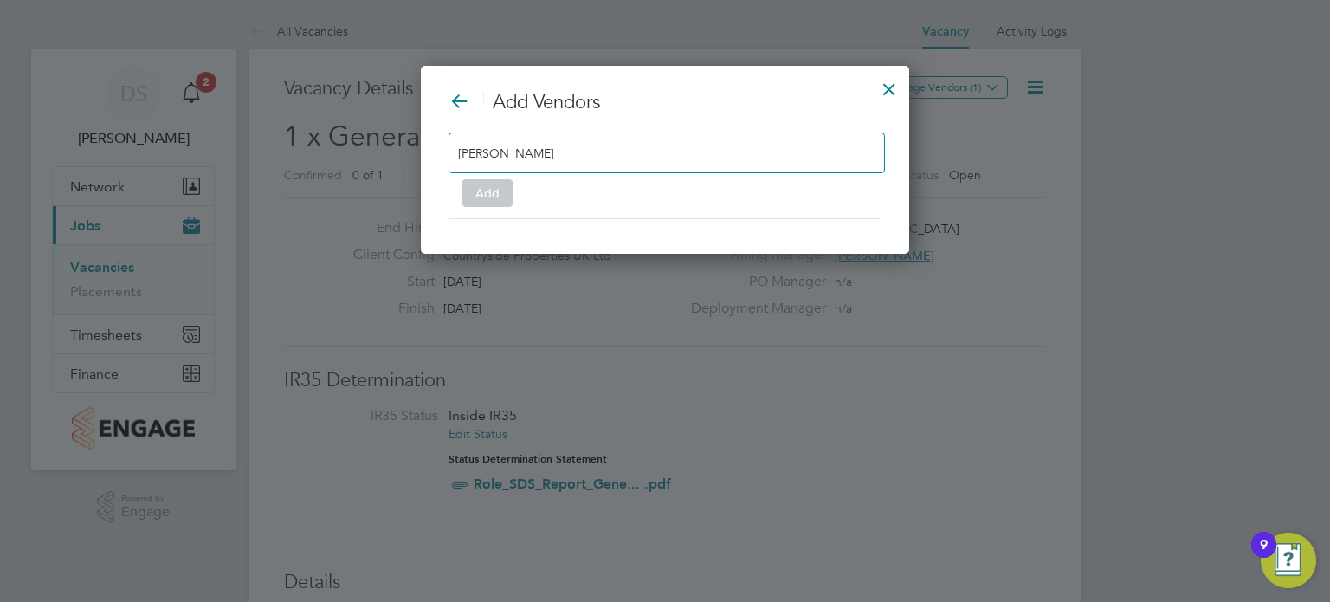
click at [466, 151] on input "oneil" at bounding box center [512, 152] width 108 height 23
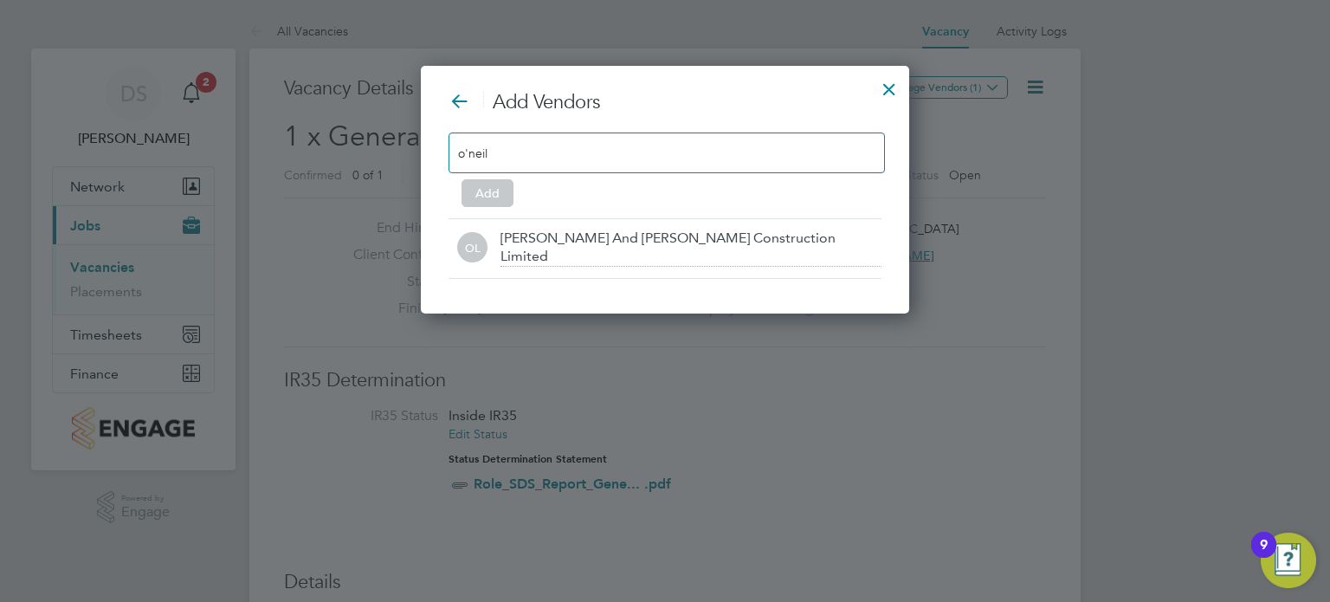
scroll to position [248, 489]
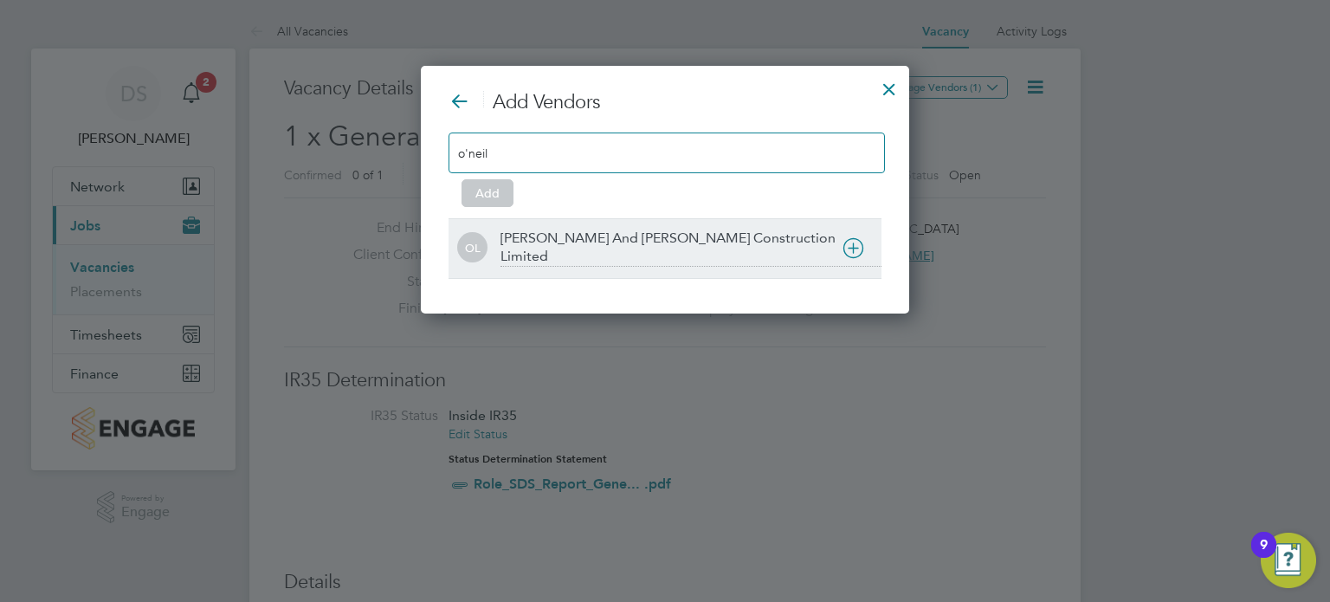
type input "o'neil"
click at [651, 239] on div "O'Neill And Brennan Construction Limited" at bounding box center [690, 247] width 381 height 37
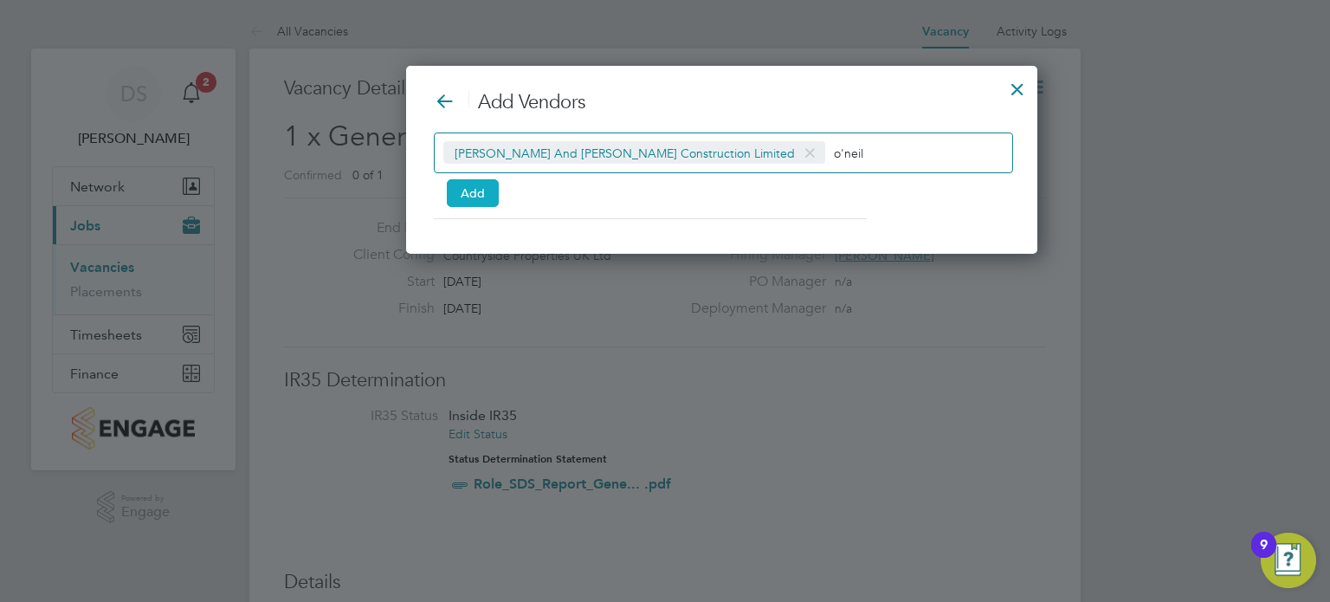
click at [479, 196] on button "Add" at bounding box center [473, 193] width 52 height 28
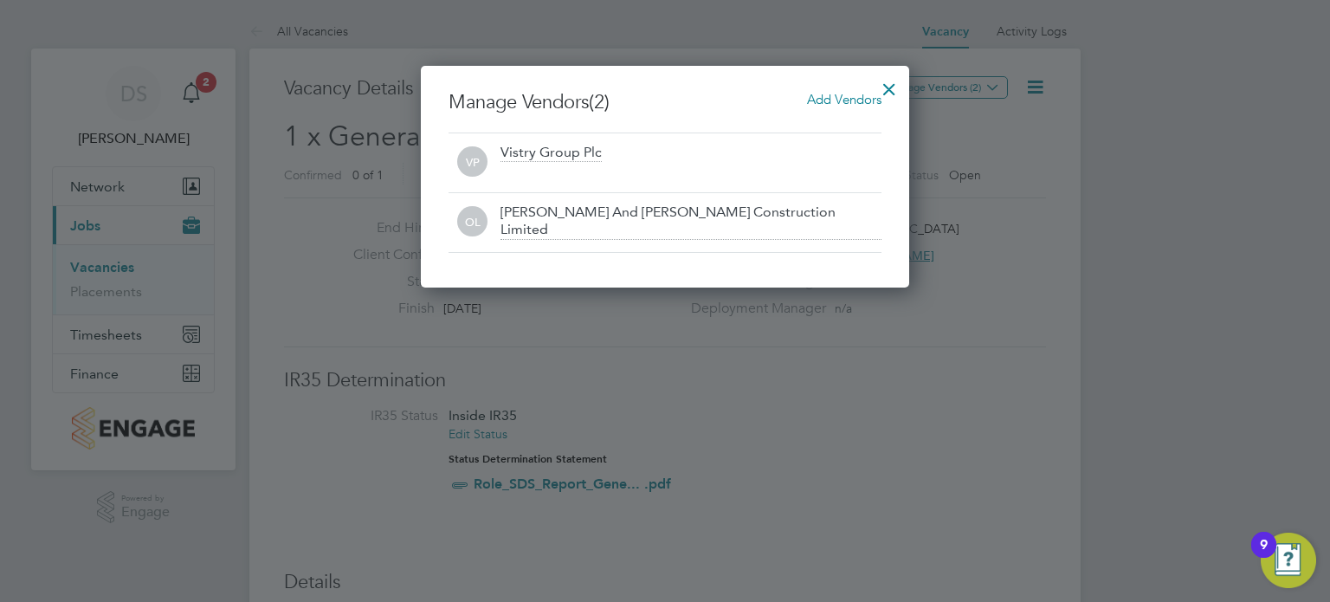
click at [891, 82] on div at bounding box center [888, 84] width 31 height 31
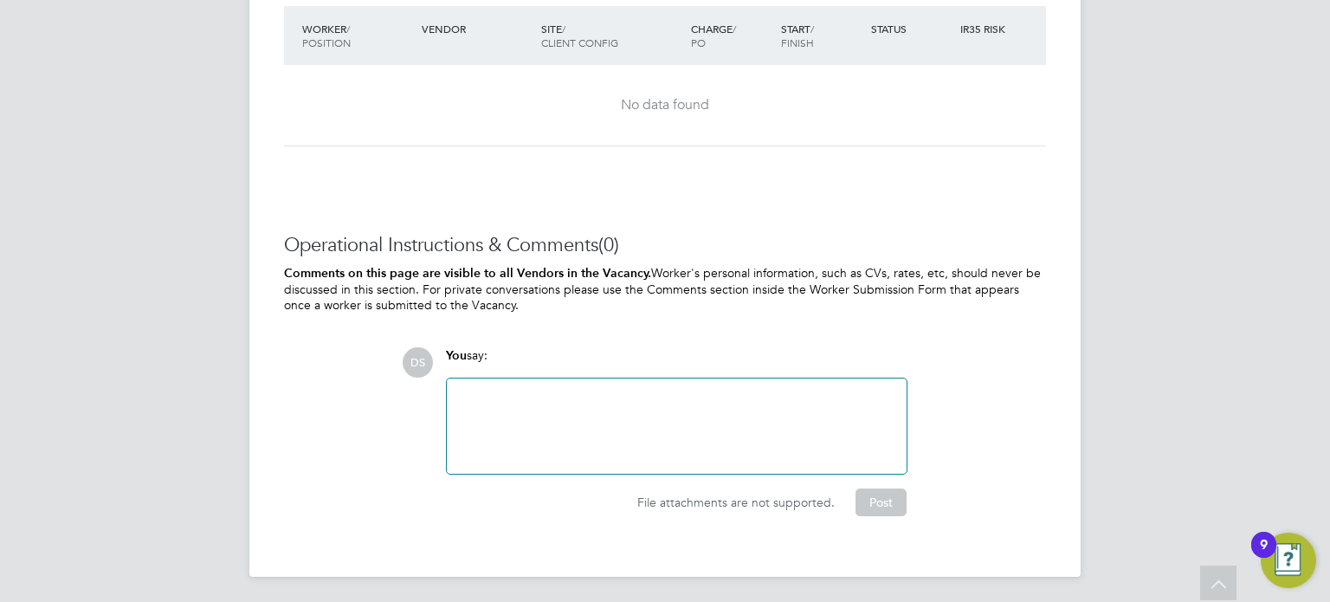
click at [745, 396] on div at bounding box center [676, 426] width 439 height 74
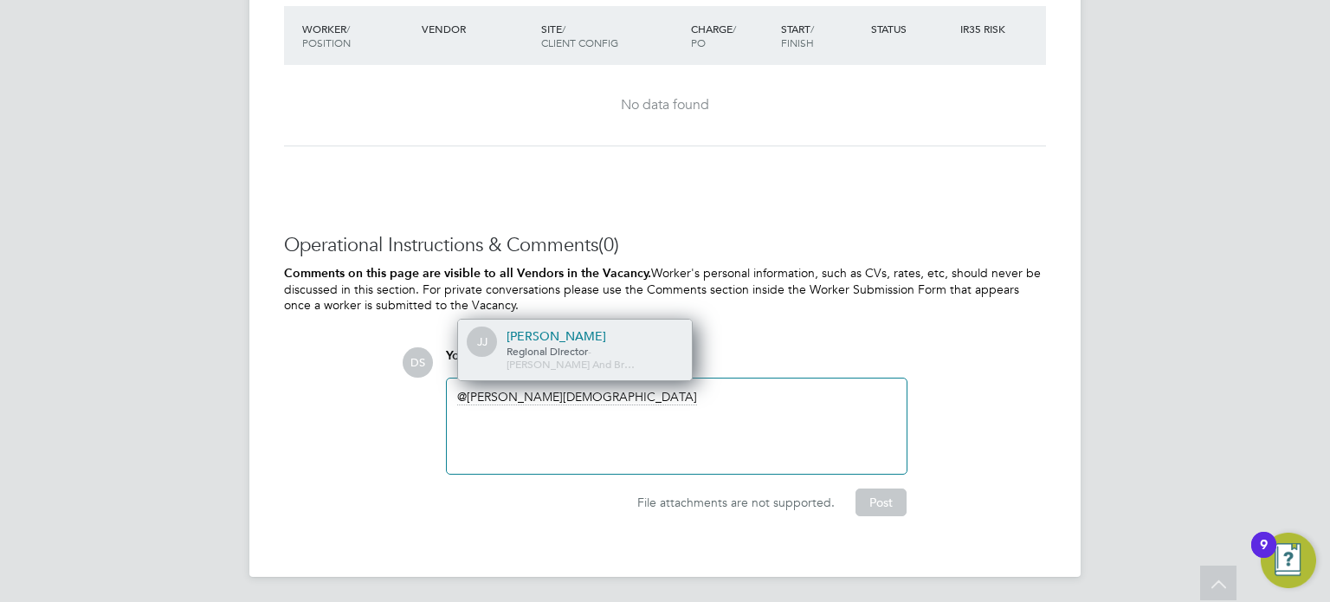
click at [598, 344] on div "James Jewson" at bounding box center [592, 336] width 173 height 16
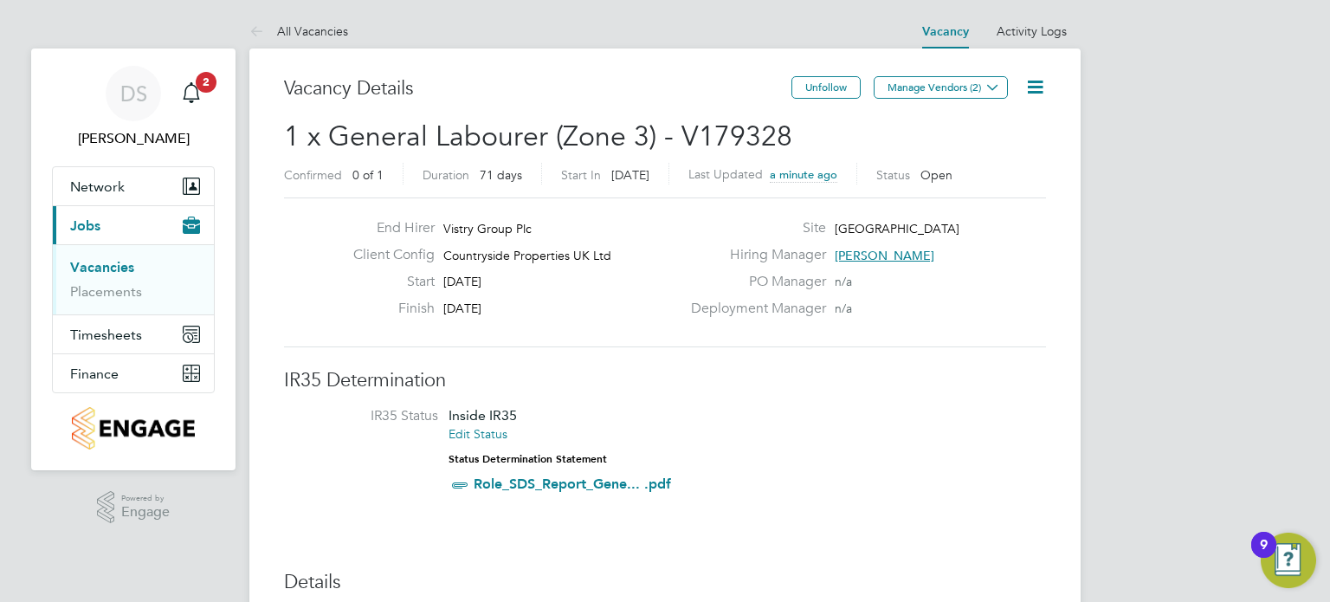
click at [1034, 80] on icon at bounding box center [1035, 87] width 22 height 22
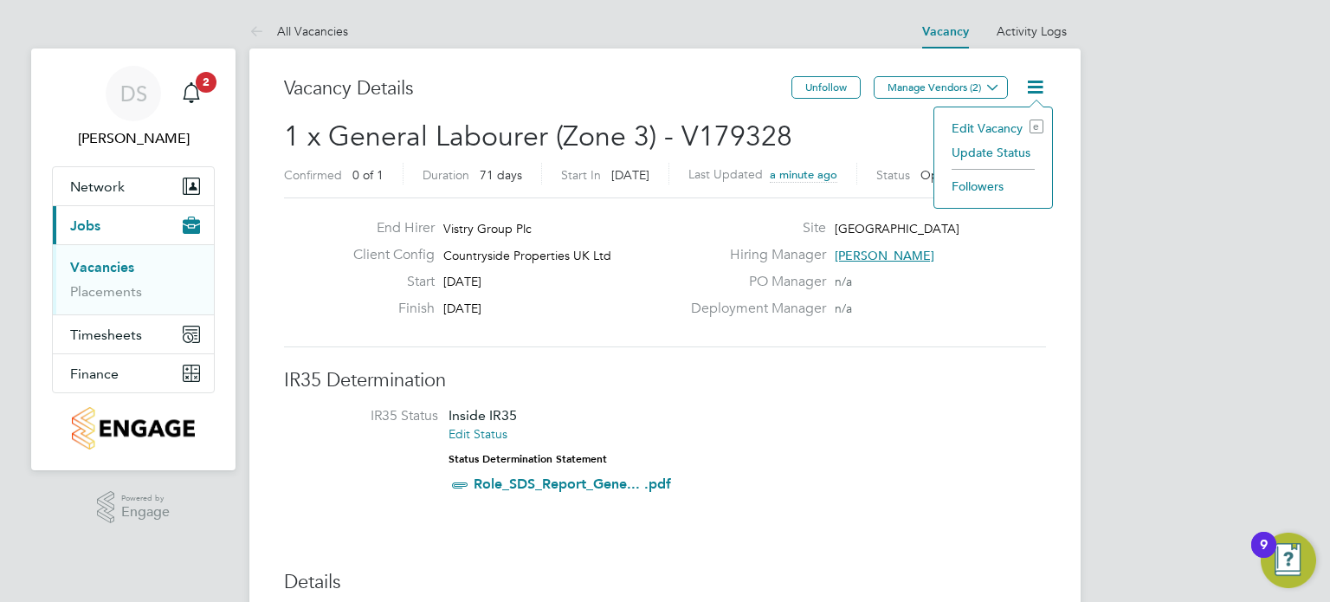
click at [986, 123] on li "Edit Vacancy e" at bounding box center [993, 128] width 100 height 24
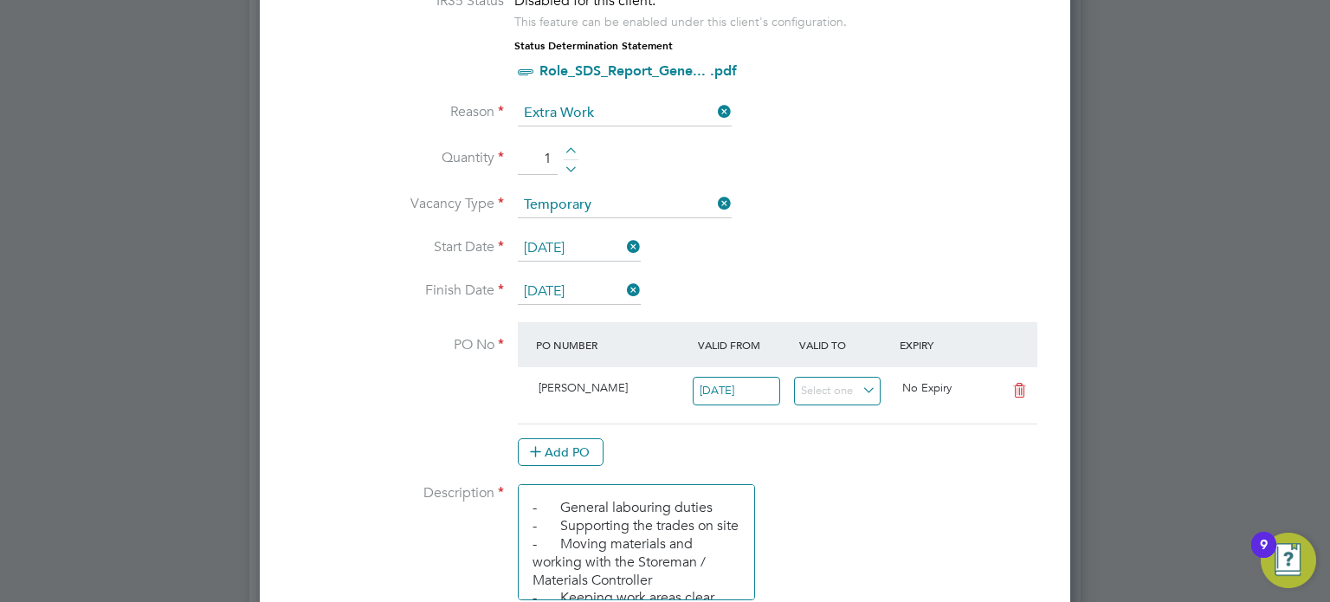
click at [623, 283] on icon at bounding box center [623, 290] width 0 height 24
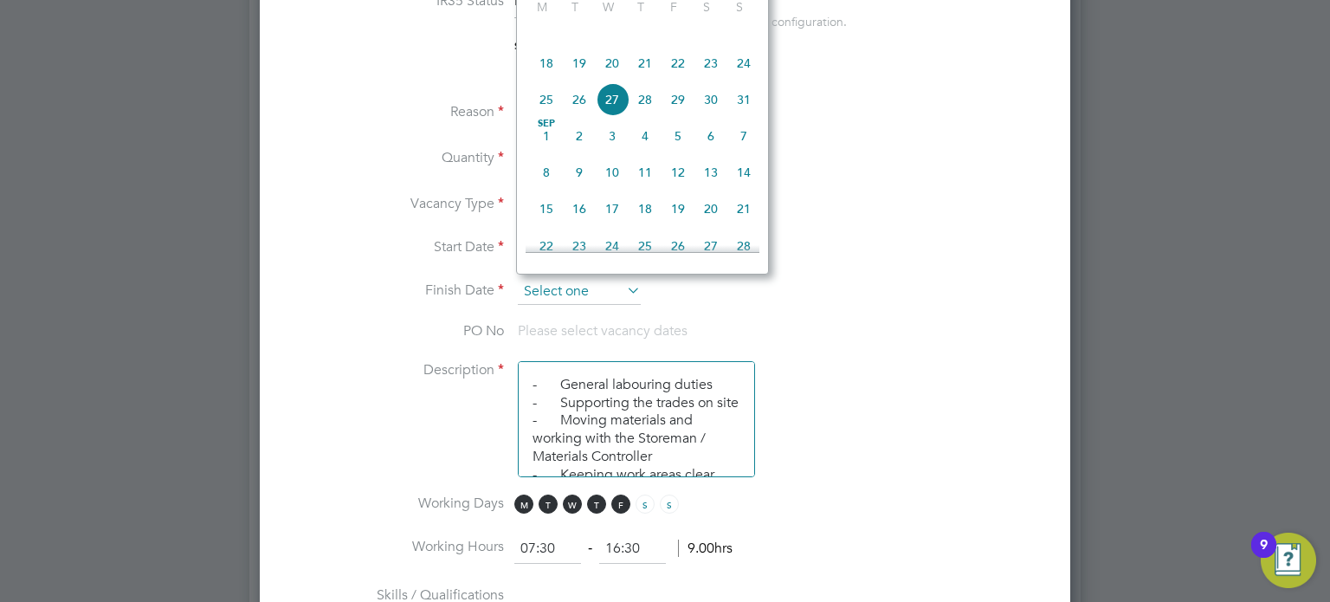
click at [611, 283] on input at bounding box center [579, 292] width 123 height 26
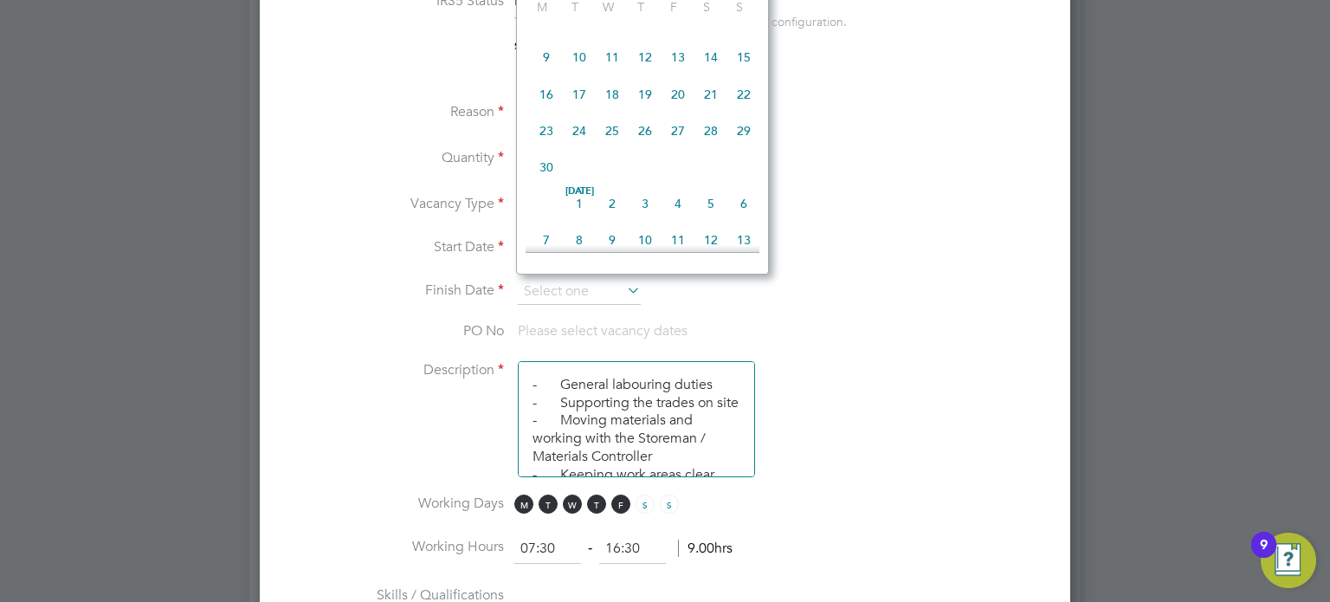
click at [535, 173] on span "30" at bounding box center [546, 167] width 33 height 33
type input "30 Jun 2025"
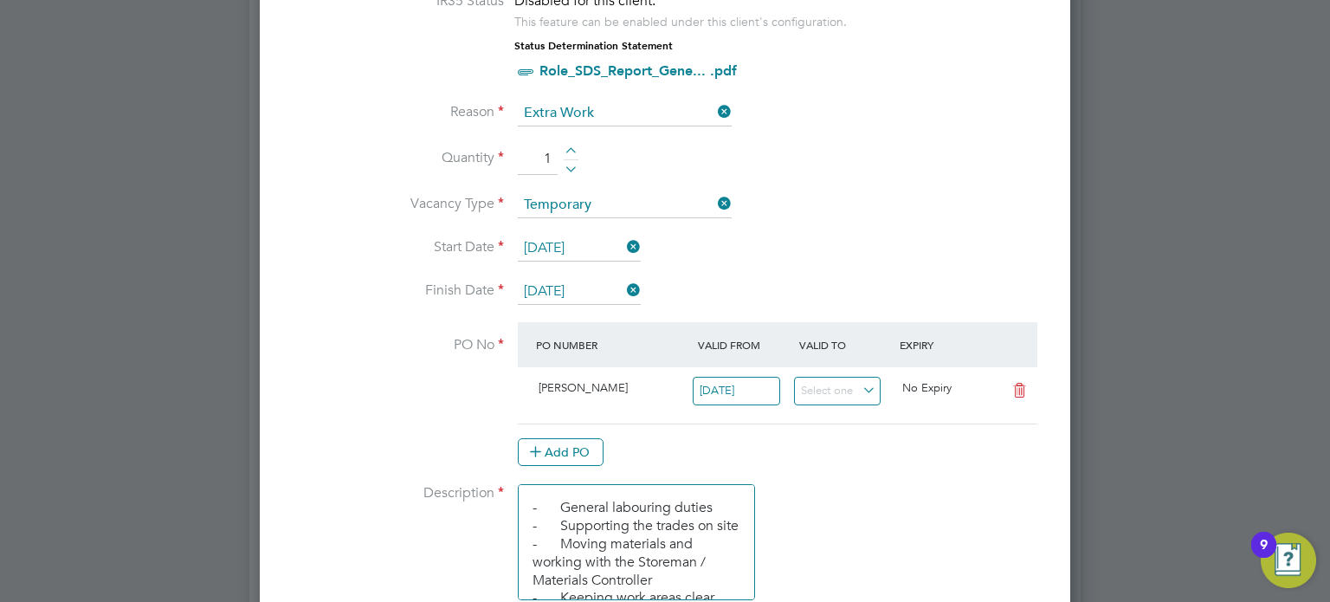
click at [812, 255] on li "Start Date 20 Jan 2025" at bounding box center [664, 256] width 755 height 43
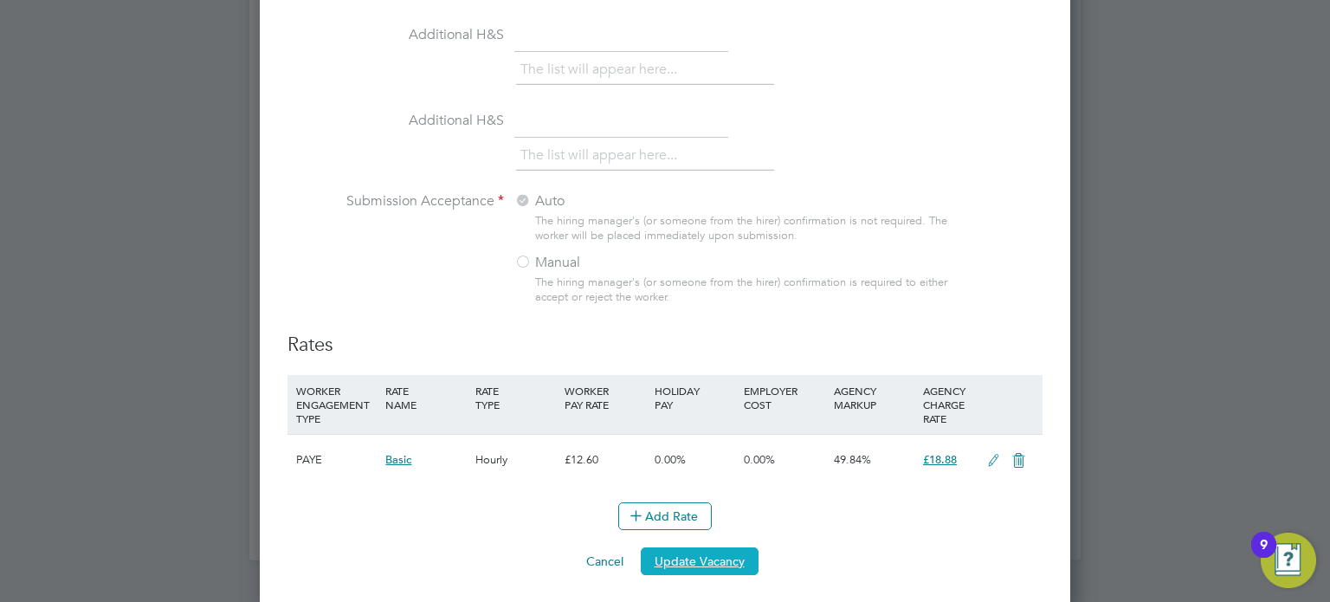
click at [744, 548] on button "Update Vacancy" at bounding box center [700, 561] width 118 height 28
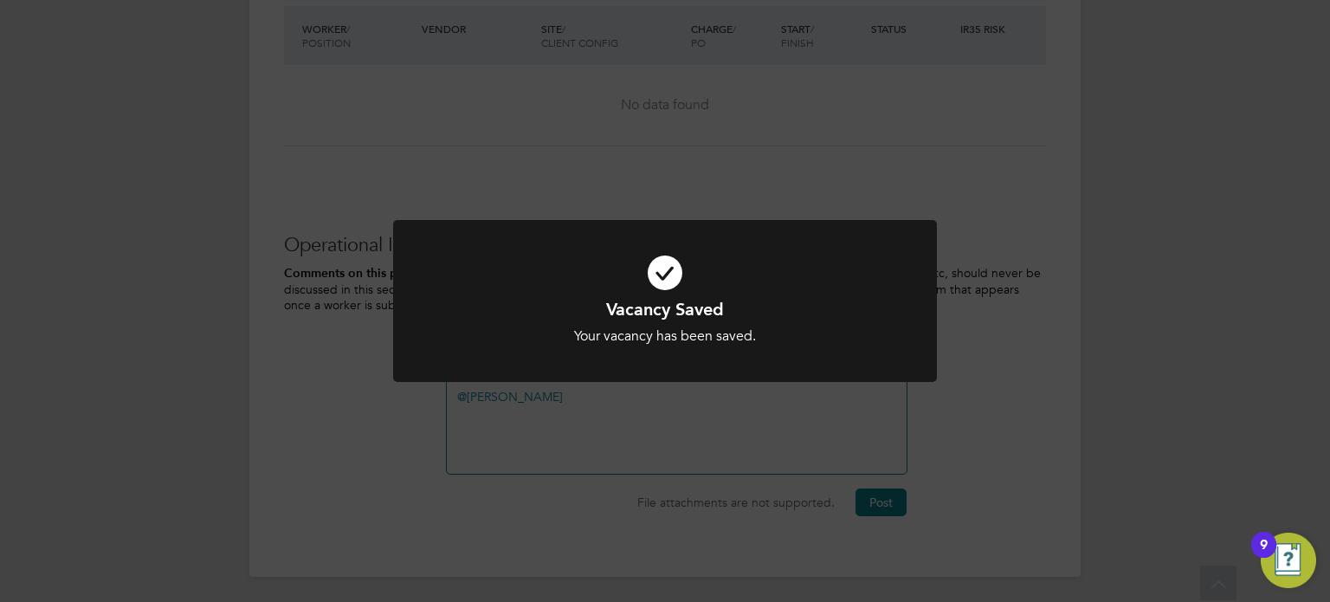
click at [877, 500] on div "Vacancy Saved Your vacancy has been saved. Cancel Okay" at bounding box center [665, 301] width 1330 height 602
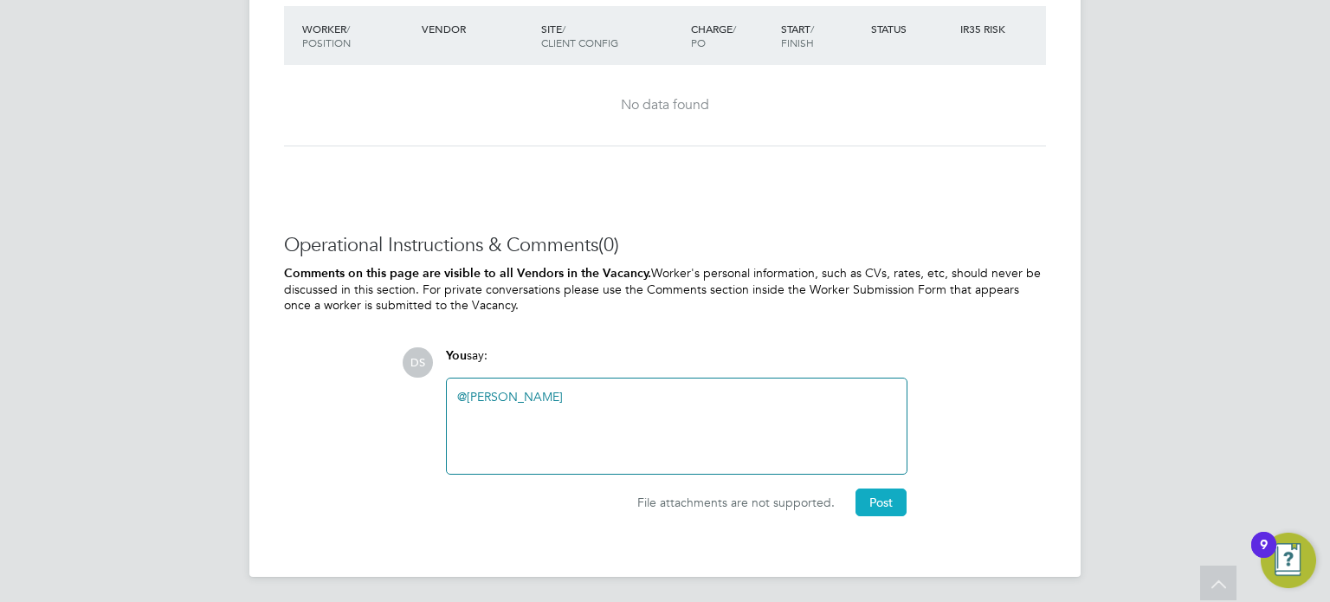
click at [884, 506] on button "Post" at bounding box center [880, 502] width 51 height 28
